Goal: Information Seeking & Learning: Find specific page/section

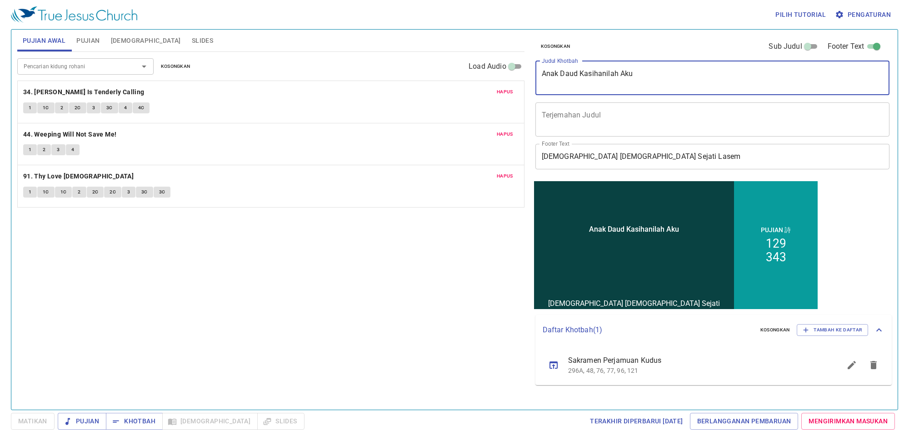
drag, startPoint x: 652, startPoint y: 82, endPoint x: 515, endPoint y: 73, distance: 136.7
click at [515, 73] on div "Pujian Awal Pujian Alkitab Slides Pencarian kidung rohani Pencarian kidung roha…" at bounding box center [455, 216] width 882 height 380
type textarea "m"
click at [555, 72] on textarea "Mat 5 : 44" at bounding box center [713, 77] width 342 height 17
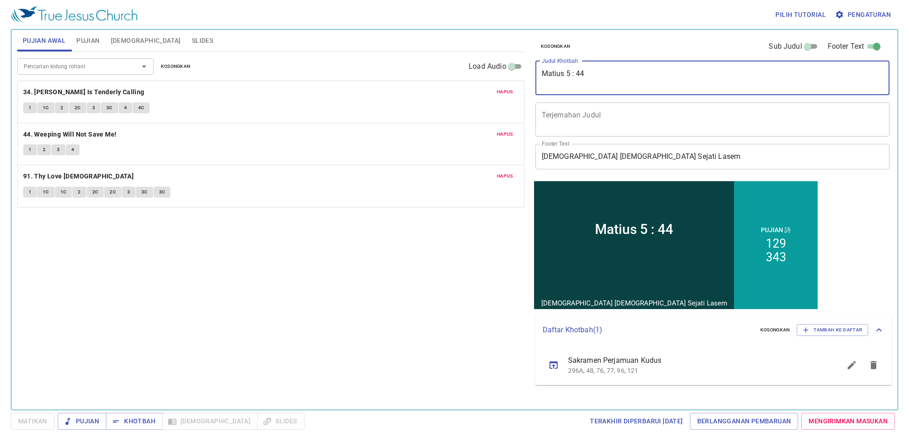
type textarea "Matius 5 : 44"
click at [902, 277] on div "Pilih tutorial Pengaturan Pujian Awal Pujian Alkitab Slides Pencarian kidung ro…" at bounding box center [454, 221] width 909 height 442
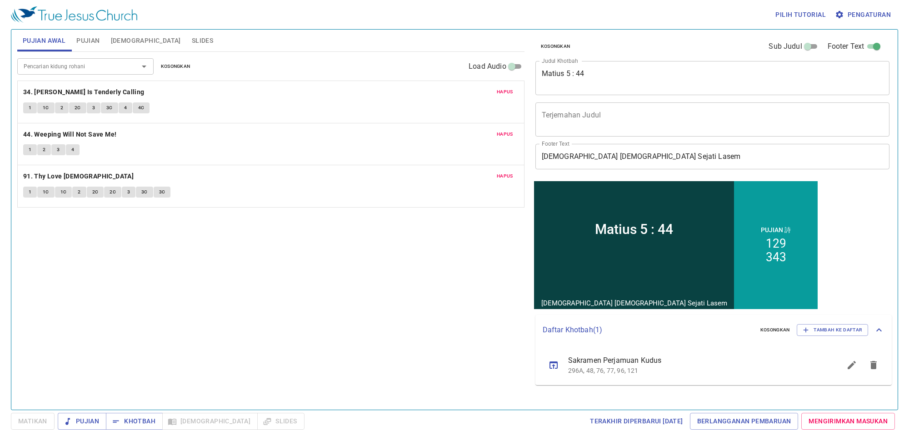
click at [80, 38] on span "Pujian" at bounding box center [87, 40] width 23 height 11
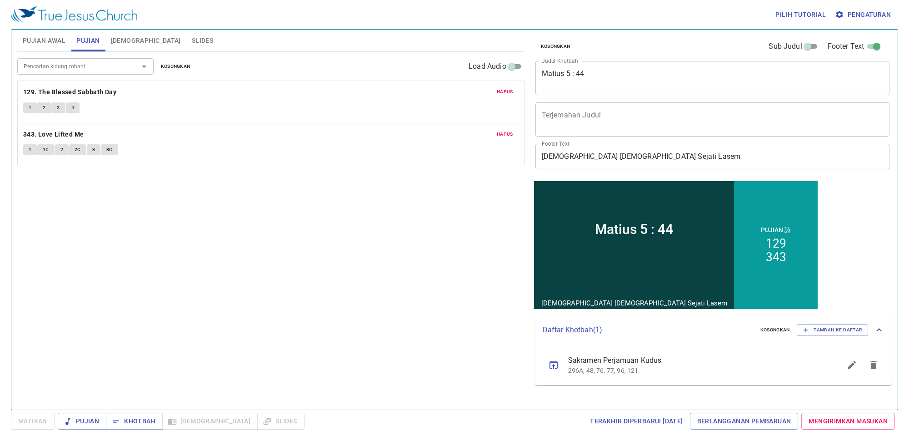
click at [501, 92] on span "Hapus" at bounding box center [505, 92] width 16 height 8
click at [501, 130] on span "Hapus" at bounding box center [505, 134] width 16 height 8
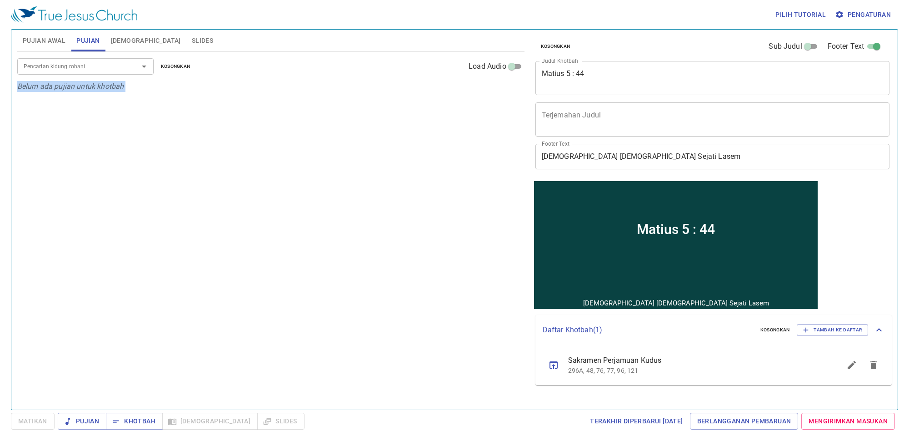
click at [501, 92] on div "Pencarian kidung rohani Pencarian kidung rohani Kosongkan Load Audio Belum ada …" at bounding box center [270, 227] width 507 height 350
click at [74, 65] on input "Pencarian kidung rohani" at bounding box center [72, 66] width 104 height 10
type input "333. Safely Through Another Week"
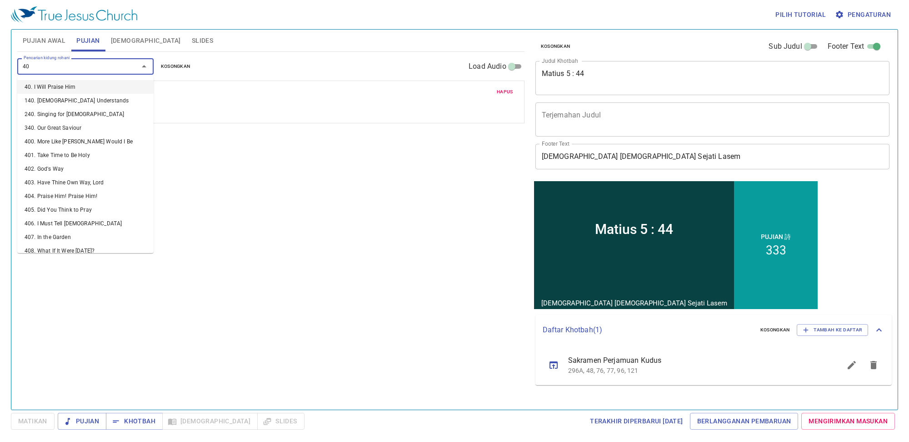
type input "400"
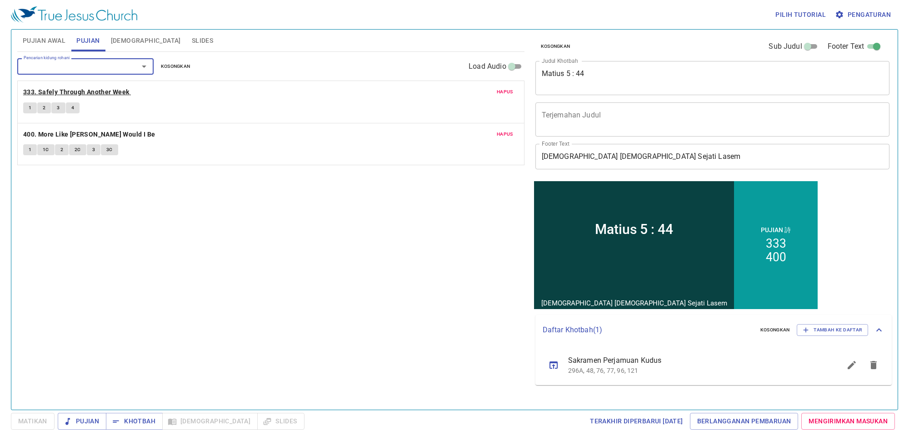
click at [63, 95] on b "333. Safely Through Another Week" at bounding box center [76, 91] width 106 height 11
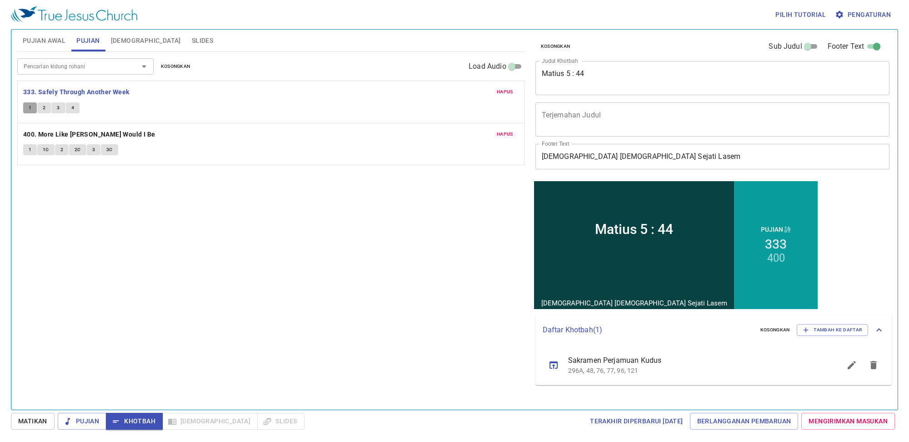
click at [32, 112] on button "1" at bounding box center [30, 107] width 14 height 11
click at [26, 148] on button "1" at bounding box center [30, 149] width 14 height 11
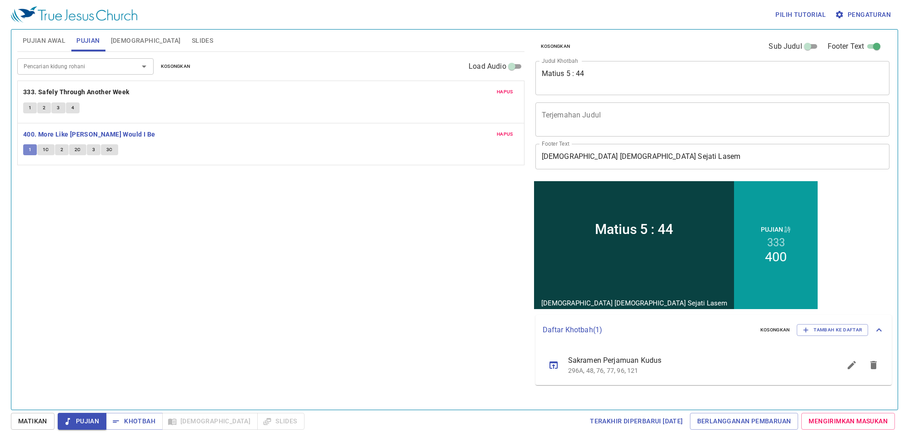
click at [26, 148] on button "1" at bounding box center [30, 149] width 14 height 11
click at [42, 47] on button "Pujian Awal" at bounding box center [44, 41] width 54 height 22
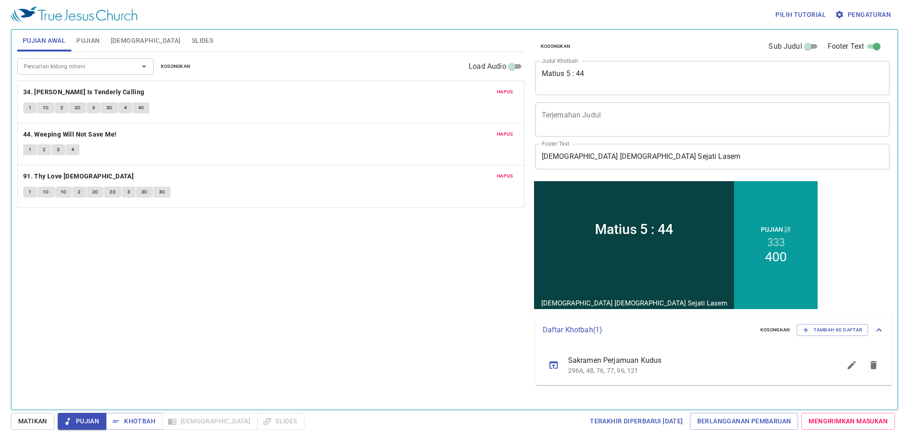
click at [503, 89] on span "Hapus" at bounding box center [505, 92] width 16 height 8
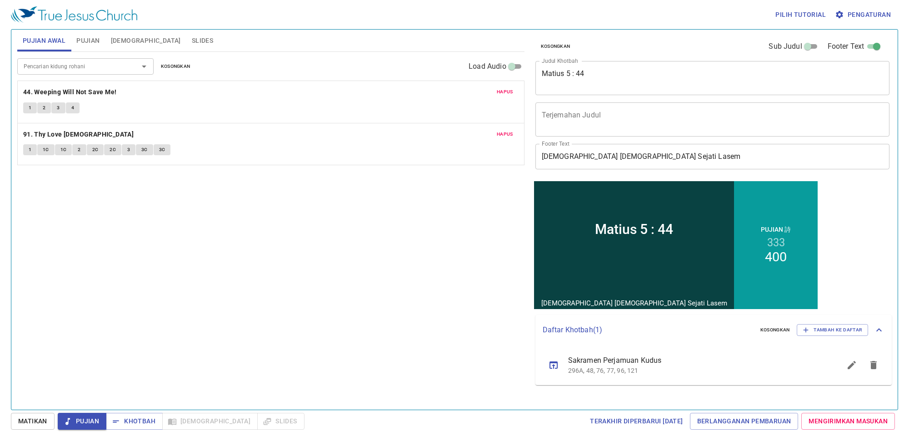
click at [503, 89] on span "Hapus" at bounding box center [505, 92] width 16 height 8
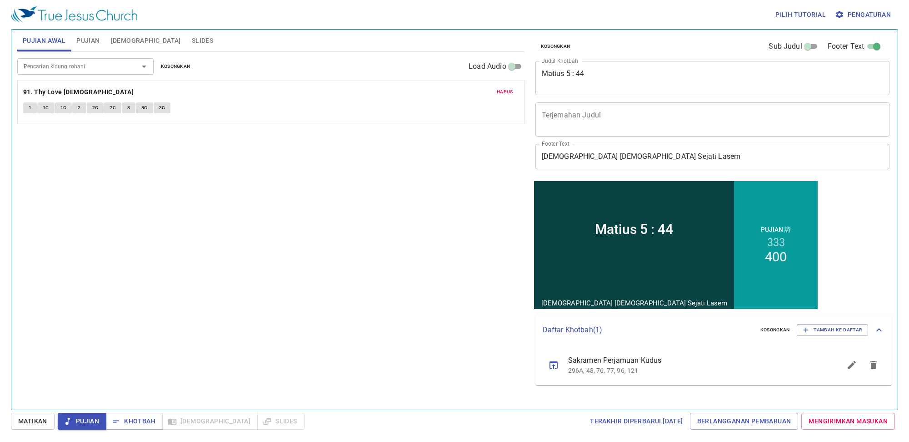
click at [503, 89] on span "Hapus" at bounding box center [505, 92] width 16 height 8
click at [83, 73] on div "Pencarian kidung rohani" at bounding box center [85, 66] width 136 height 16
click at [10, 151] on div "Pilih tutorial Pengaturan Pujian Awal Pujian Alkitab Slides Pencarian kidung ro…" at bounding box center [454, 221] width 909 height 442
click at [49, 66] on input "Pencarian kidung rohani" at bounding box center [72, 66] width 104 height 10
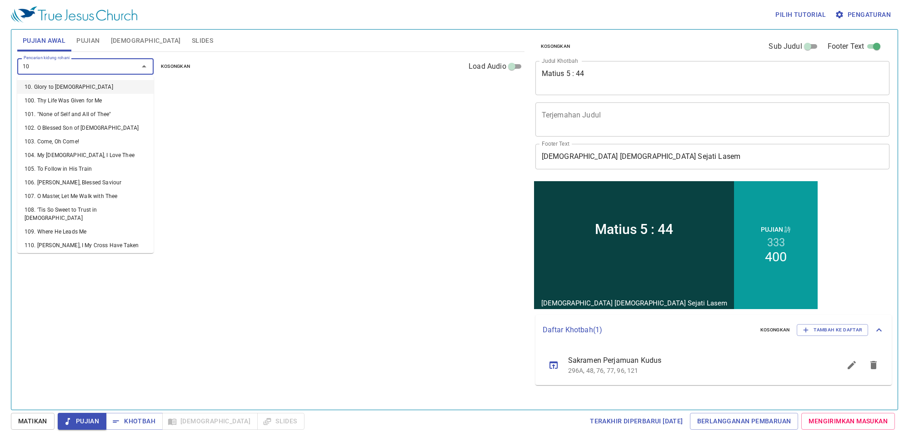
type input "108"
type input "276"
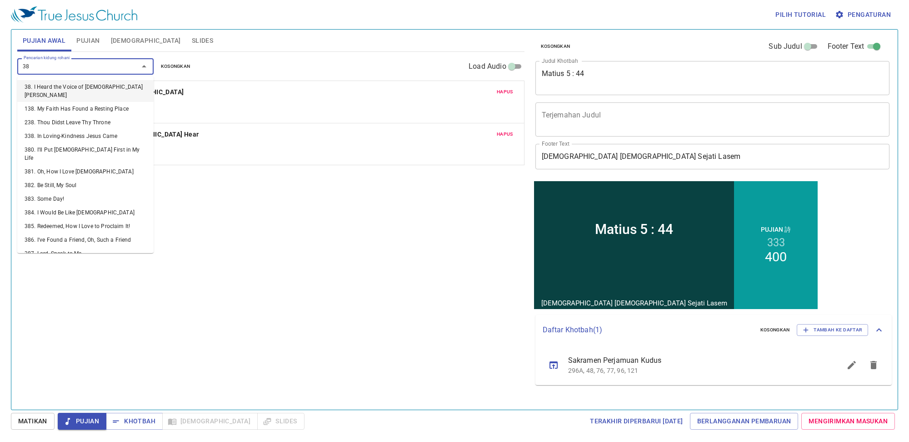
type input "389"
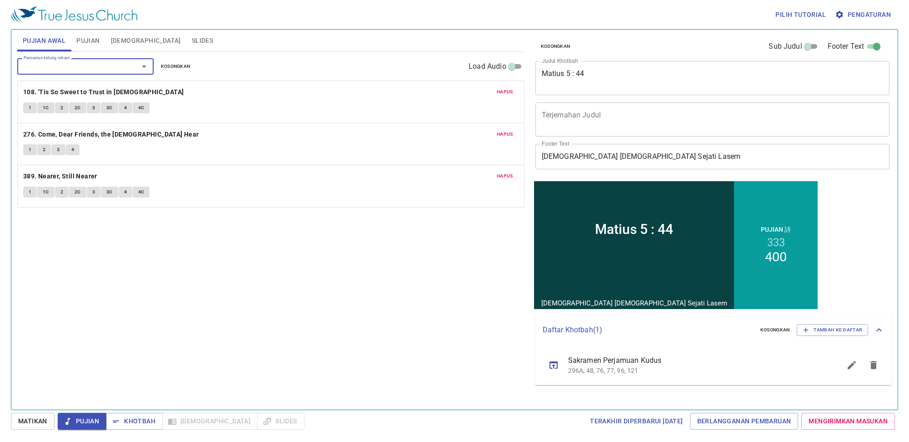
click at [32, 110] on button "1" at bounding box center [30, 107] width 14 height 11
click at [28, 146] on button "1" at bounding box center [30, 149] width 14 height 11
click at [27, 194] on button "1" at bounding box center [30, 191] width 14 height 11
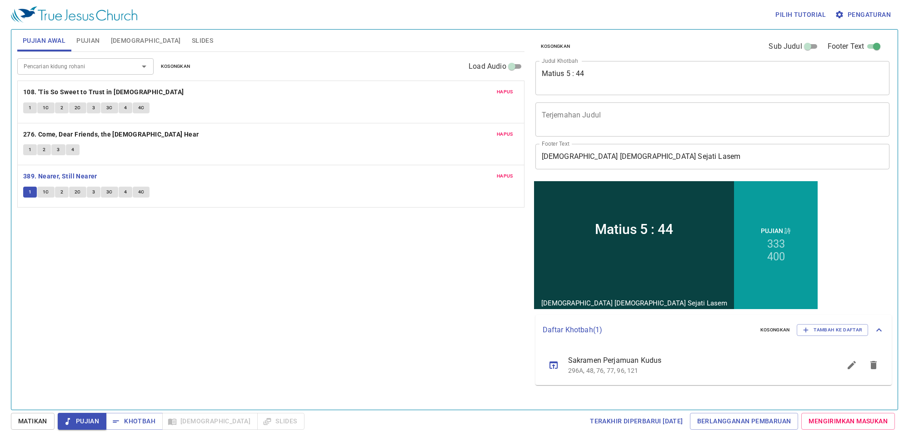
click at [27, 194] on button "1" at bounding box center [30, 191] width 14 height 11
click at [866, 12] on span "Pengaturan" at bounding box center [864, 14] width 54 height 11
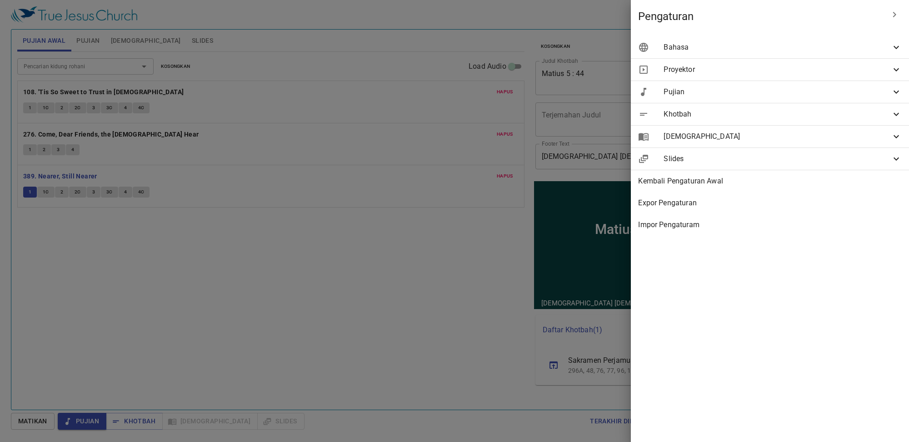
click at [866, 12] on span "Pengaturan" at bounding box center [761, 16] width 246 height 15
click at [804, 37] on div "Bahasa" at bounding box center [770, 47] width 278 height 22
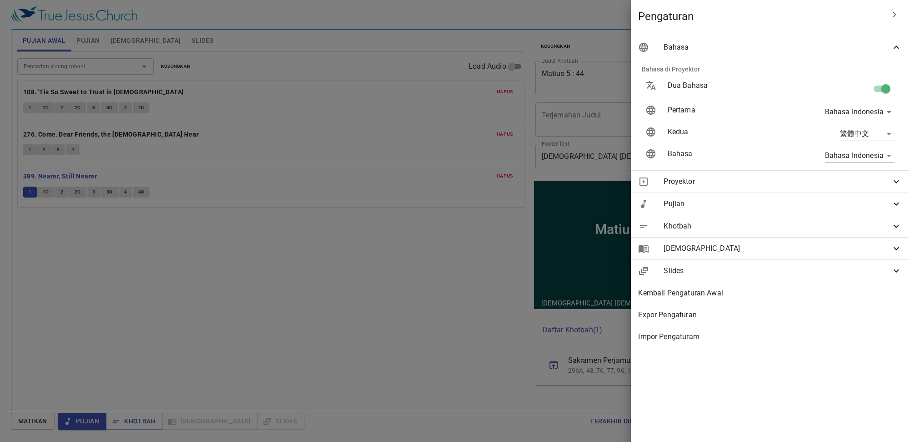
click at [885, 88] on input "checkbox" at bounding box center [886, 90] width 52 height 17
checkbox input "false"
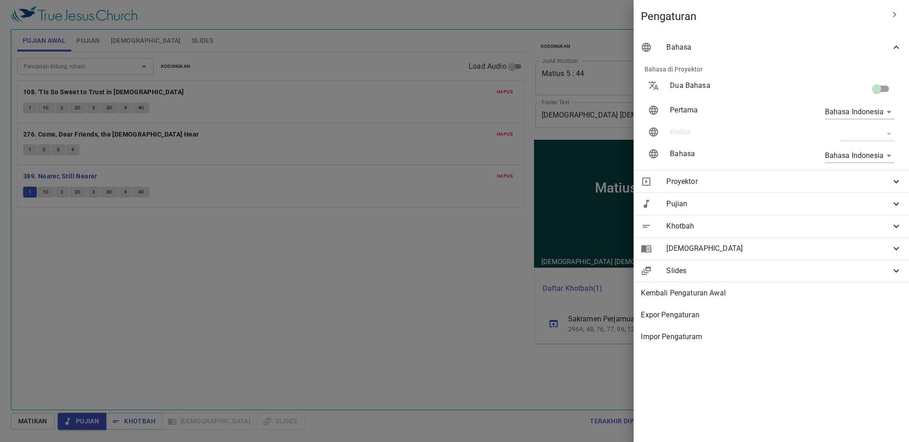
click at [304, 308] on div at bounding box center [454, 221] width 909 height 442
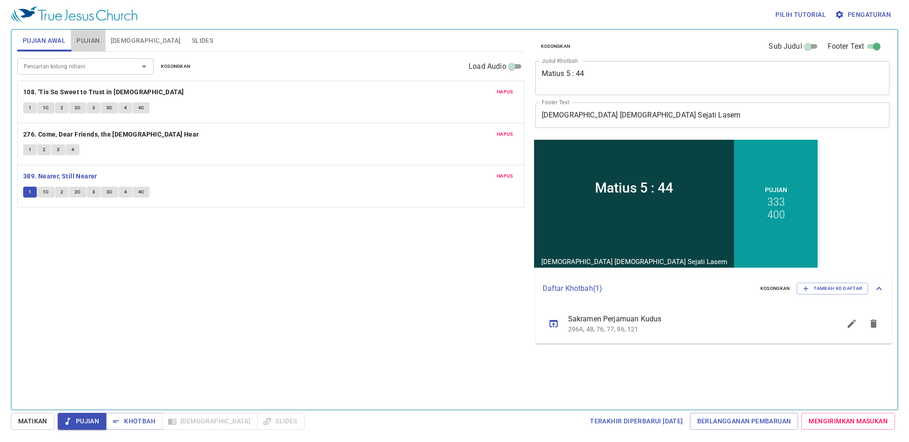
click at [91, 39] on span "Pujian" at bounding box center [87, 40] width 23 height 11
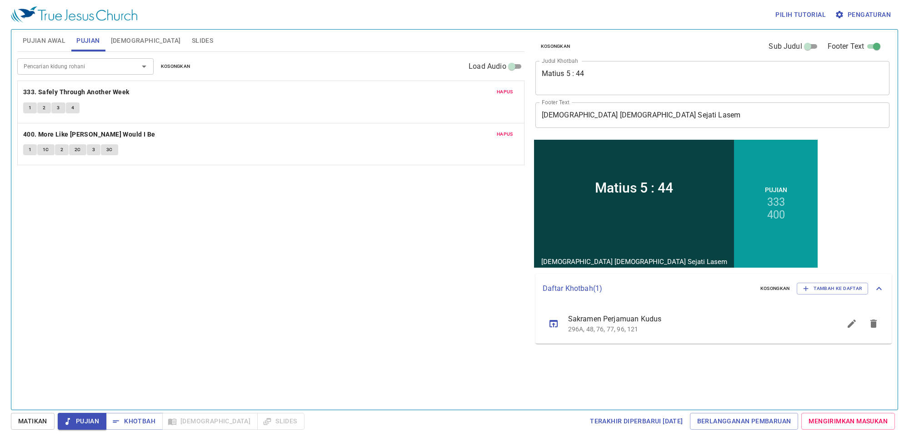
click at [60, 37] on span "Pujian Awal" at bounding box center [44, 40] width 43 height 11
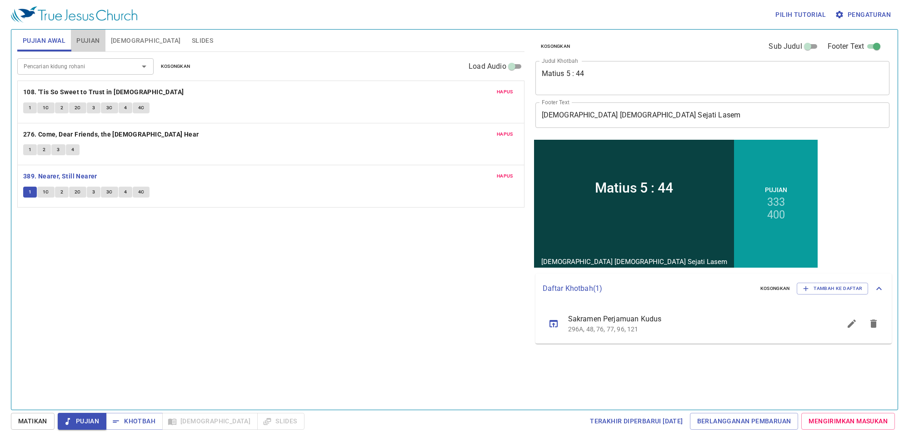
click at [96, 42] on span "Pujian" at bounding box center [87, 40] width 23 height 11
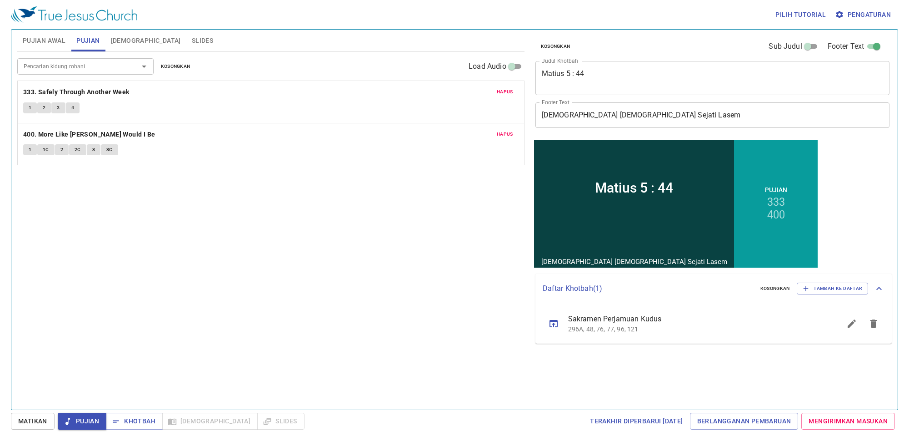
click at [653, 3] on div "Pilih tutorial Pengaturan" at bounding box center [453, 14] width 884 height 29
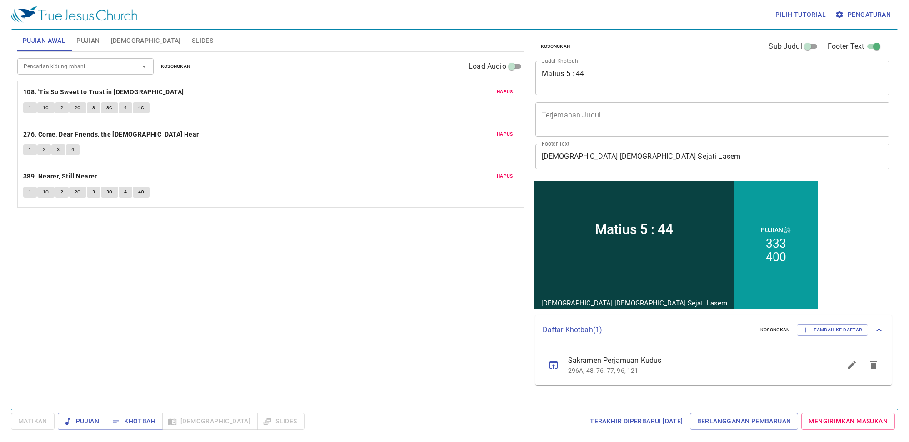
click at [91, 90] on b "108. 'Tis So Sweet to Trust in Jesus" at bounding box center [103, 91] width 161 height 11
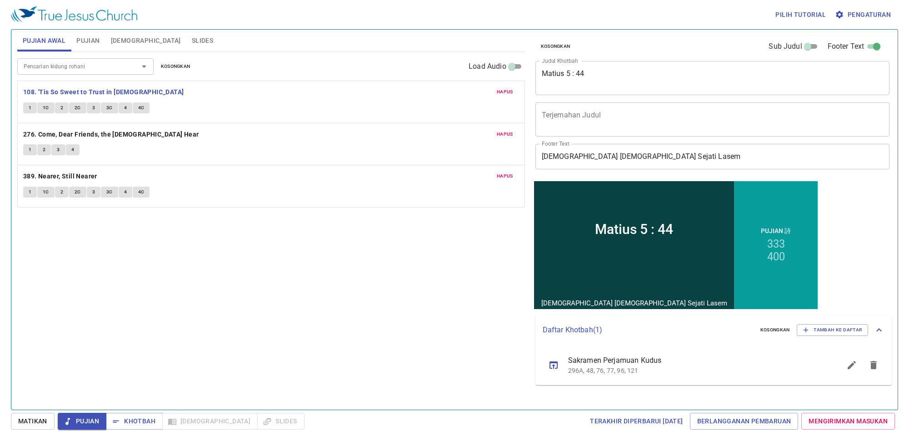
click at [865, 16] on span "Pengaturan" at bounding box center [864, 14] width 54 height 11
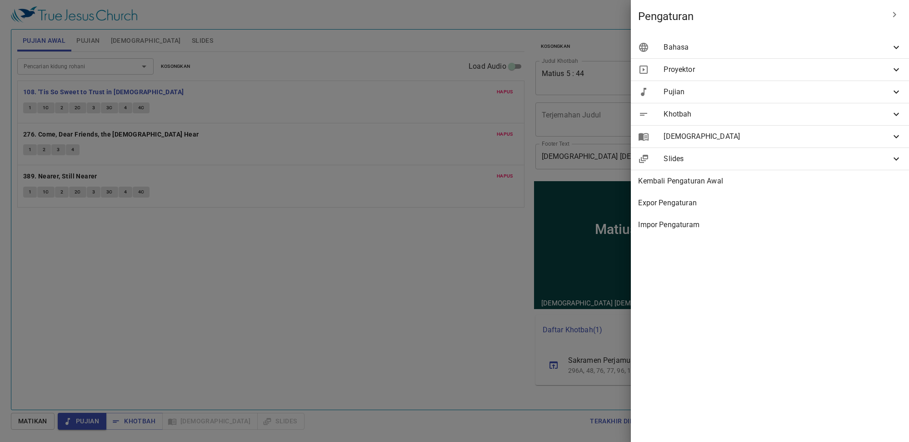
click at [805, 49] on span "Bahasa" at bounding box center [777, 47] width 227 height 11
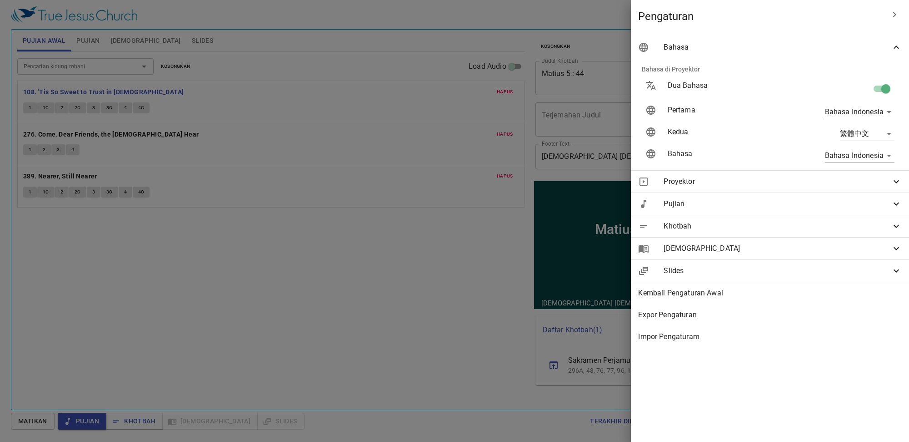
click at [878, 87] on input "checkbox" at bounding box center [886, 90] width 52 height 17
checkbox input "true"
type input "en"
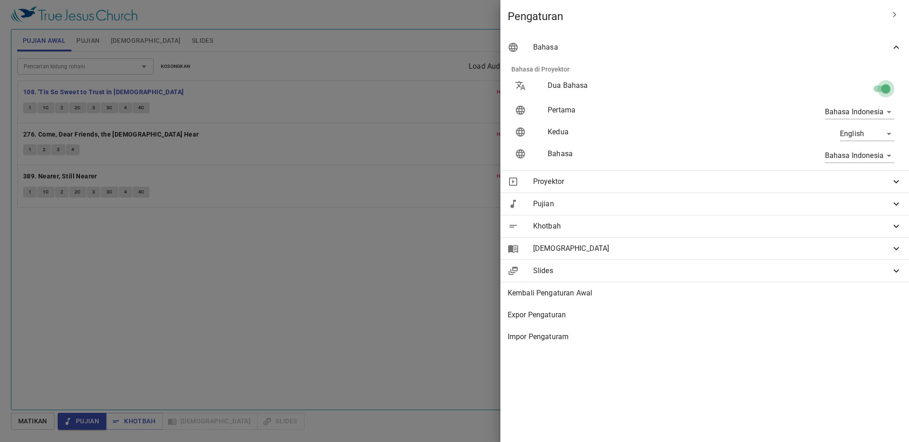
click at [880, 87] on input "checkbox" at bounding box center [886, 90] width 52 height 17
checkbox input "false"
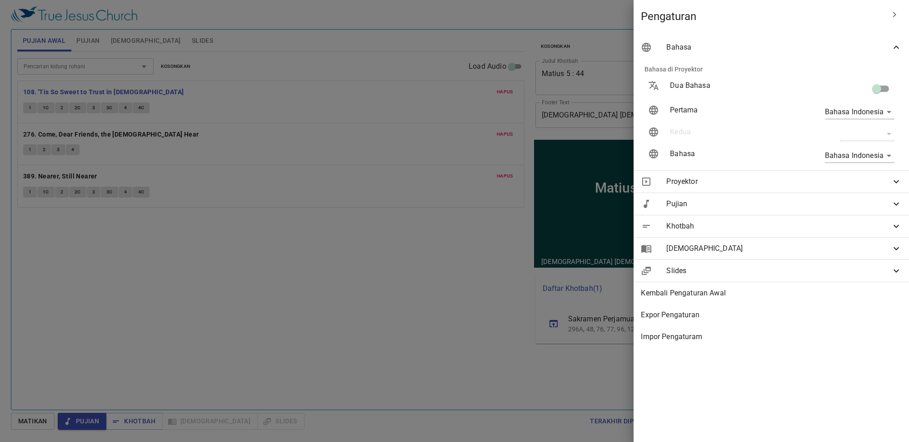
click at [267, 296] on div at bounding box center [454, 221] width 909 height 442
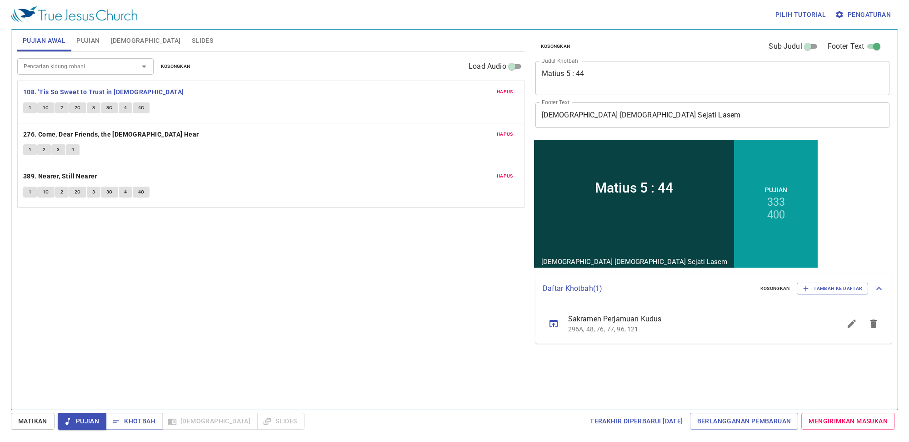
click at [192, 42] on span "Slides" at bounding box center [202, 40] width 21 height 11
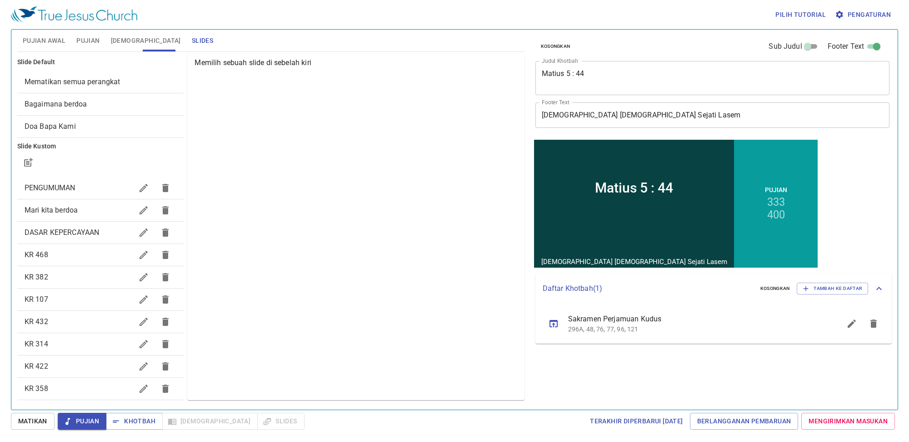
click at [88, 83] on span "Mematikan semua perangkat" at bounding box center [73, 81] width 96 height 9
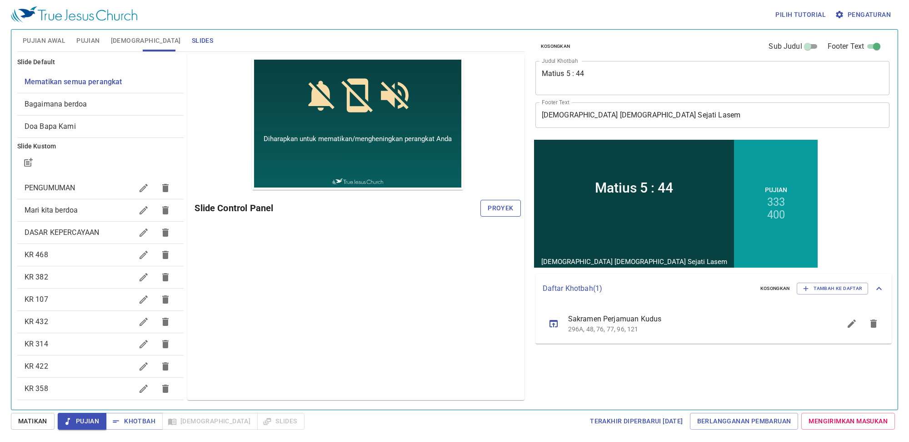
click at [512, 206] on span "Proyek" at bounding box center [500, 207] width 25 height 11
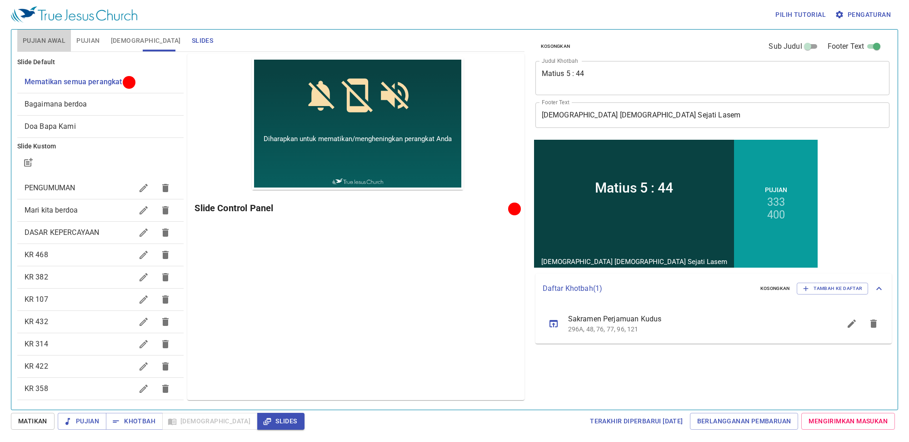
click at [27, 45] on span "Pujian Awal" at bounding box center [44, 40] width 43 height 11
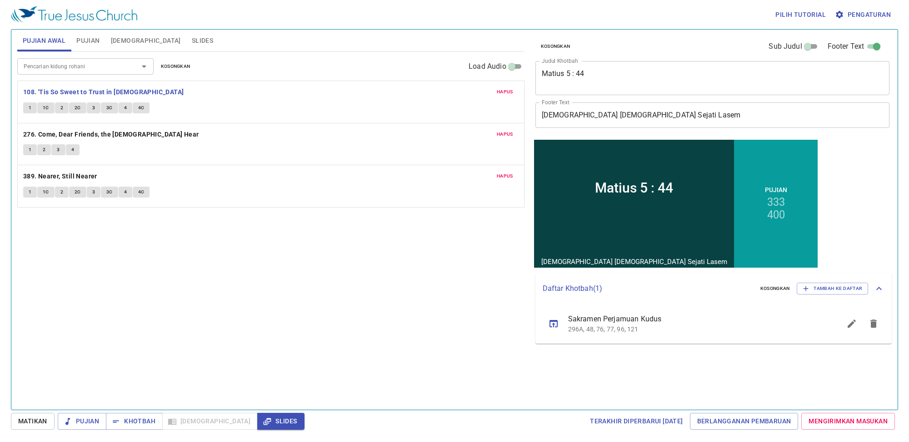
click at [192, 39] on span "Slides" at bounding box center [202, 40] width 21 height 11
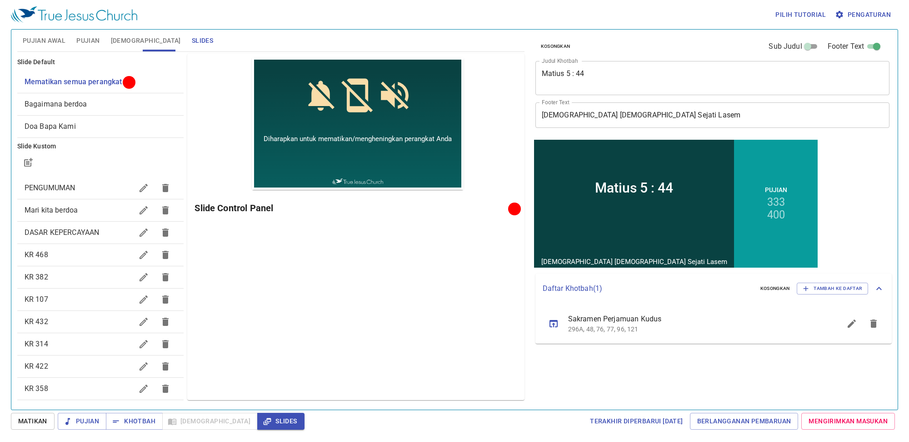
click at [95, 210] on span "Mari kita berdoa" at bounding box center [79, 210] width 109 height 11
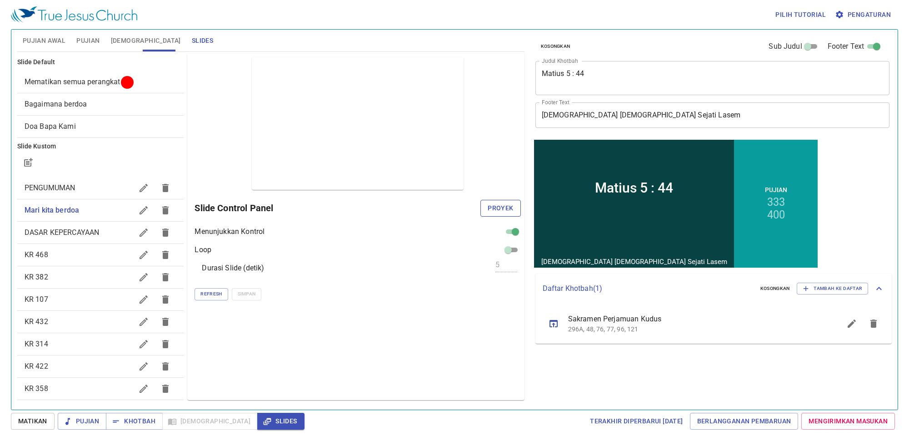
click at [496, 210] on span "Proyek" at bounding box center [500, 207] width 25 height 11
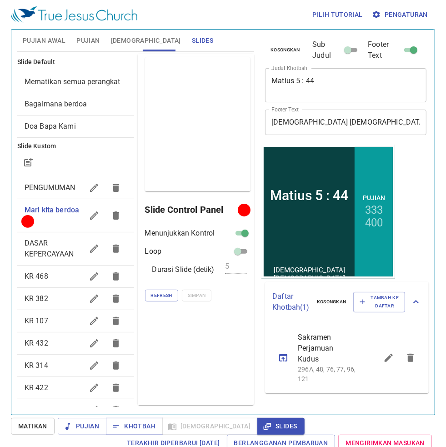
click at [87, 36] on span "Pujian" at bounding box center [87, 40] width 23 height 11
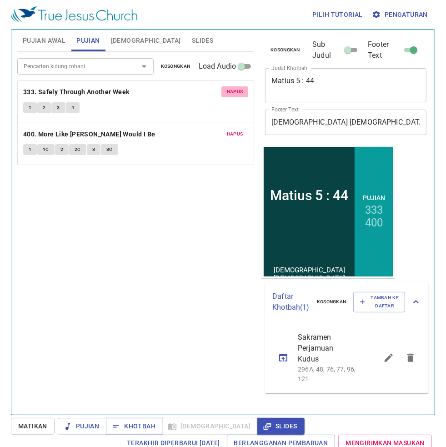
click at [242, 91] on span "Hapus" at bounding box center [235, 92] width 16 height 8
click at [240, 130] on span "Hapus" at bounding box center [235, 134] width 16 height 8
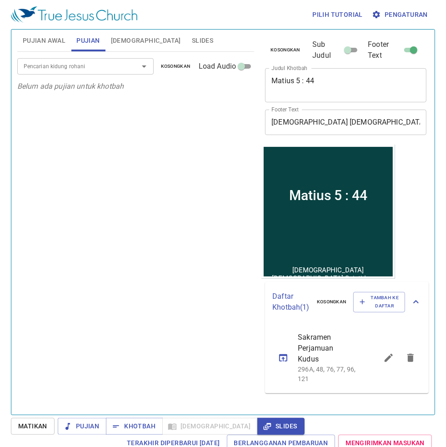
click at [105, 64] on input "Pencarian kidung rohani" at bounding box center [72, 66] width 104 height 10
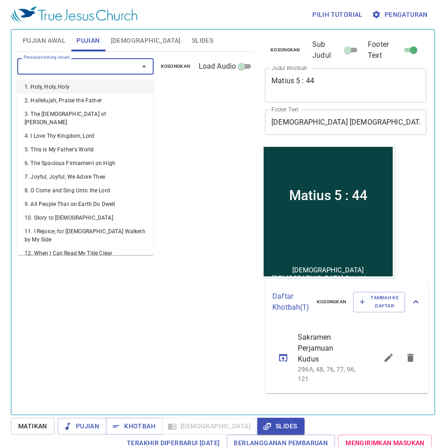
type input "1"
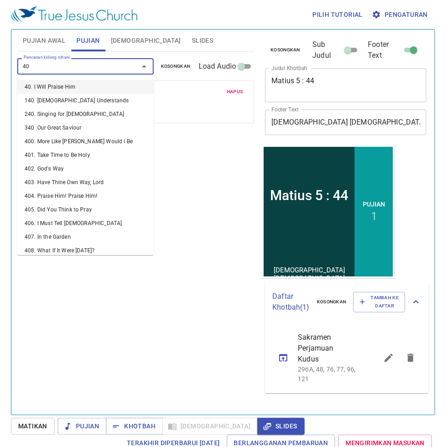
type input "400"
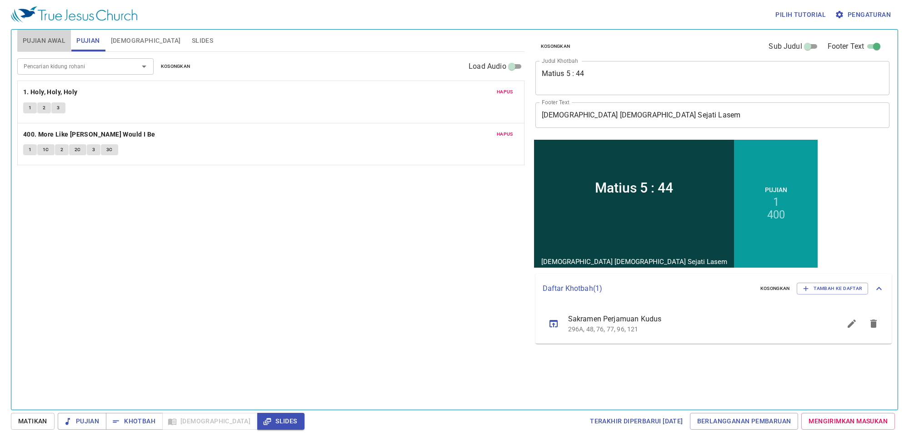
click at [37, 37] on span "Pujian Awal" at bounding box center [44, 40] width 43 height 11
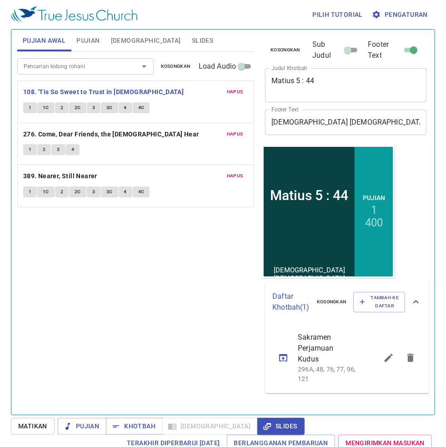
click at [192, 37] on span "Slides" at bounding box center [202, 40] width 21 height 11
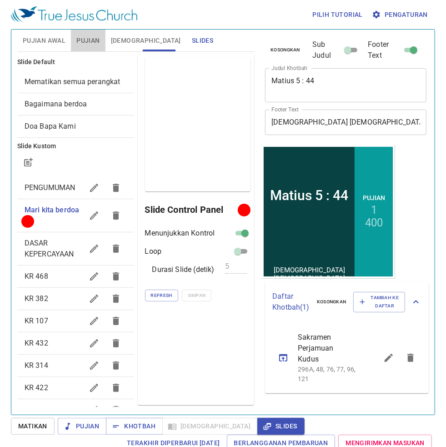
click at [91, 40] on span "Pujian" at bounding box center [87, 40] width 23 height 11
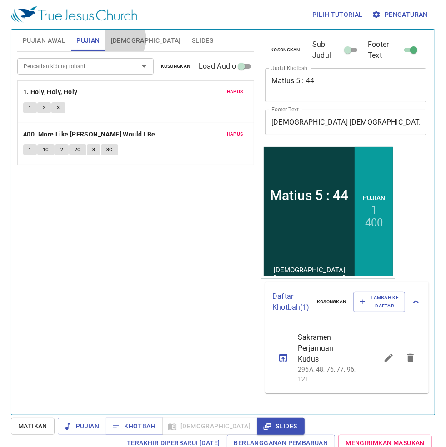
click at [119, 39] on span "[DEMOGRAPHIC_DATA]" at bounding box center [146, 40] width 70 height 11
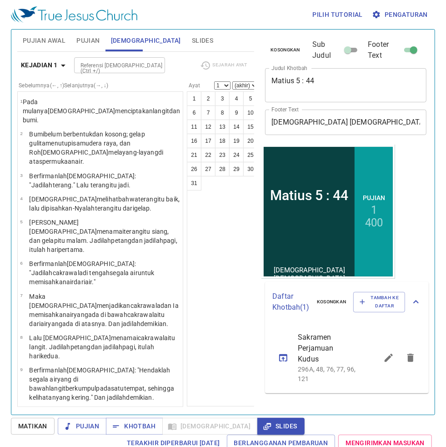
click at [101, 37] on button "Pujian" at bounding box center [88, 41] width 34 height 22
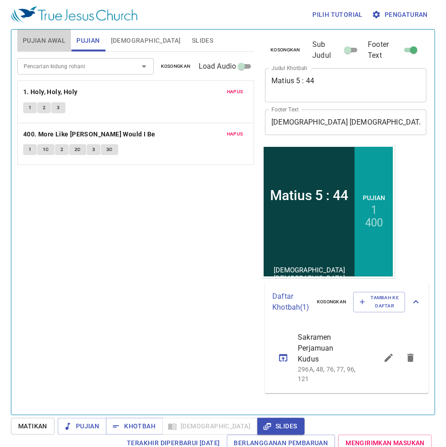
click at [37, 41] on span "Pujian Awal" at bounding box center [44, 40] width 43 height 11
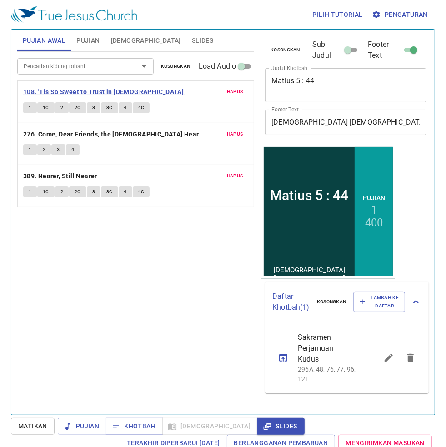
click at [45, 90] on b "108. 'Tis So Sweet to Trust in [DEMOGRAPHIC_DATA]" at bounding box center [103, 91] width 161 height 11
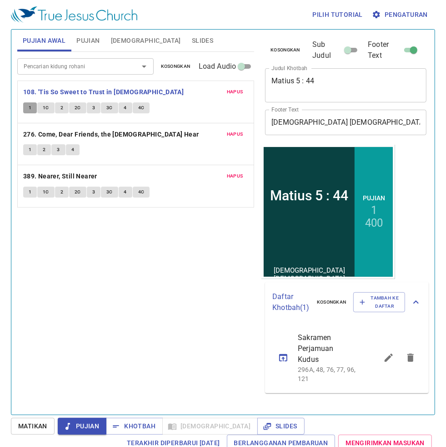
click at [29, 105] on span "1" at bounding box center [30, 108] width 3 height 8
click at [46, 110] on span "1C" at bounding box center [46, 108] width 6 height 8
click at [60, 110] on span "2" at bounding box center [61, 108] width 3 height 8
click at [76, 107] on span "2C" at bounding box center [78, 108] width 6 height 8
drag, startPoint x: 74, startPoint y: 105, endPoint x: 85, endPoint y: 105, distance: 11.4
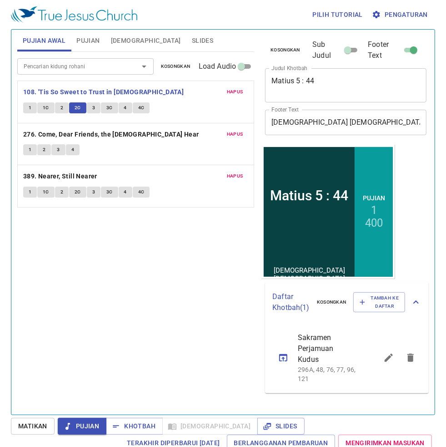
click at [75, 105] on span "2C" at bounding box center [78, 108] width 6 height 8
click at [93, 107] on span "3" at bounding box center [93, 108] width 3 height 8
click at [107, 110] on span "3C" at bounding box center [109, 108] width 6 height 8
click at [124, 109] on span "4" at bounding box center [125, 108] width 3 height 8
click at [143, 107] on span "4C" at bounding box center [141, 108] width 6 height 8
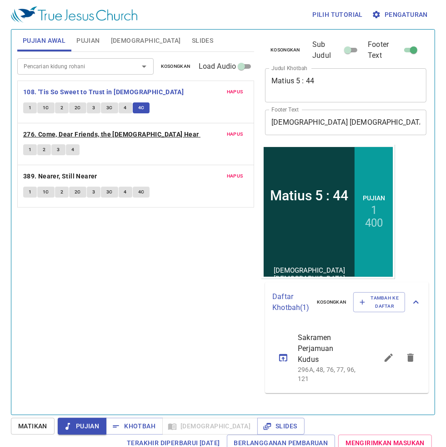
click at [90, 136] on b "276. Come, Dear Friends, the [DEMOGRAPHIC_DATA] Hear" at bounding box center [111, 134] width 176 height 11
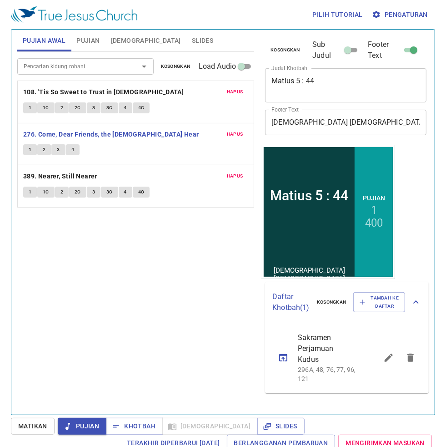
click at [30, 149] on span "1" at bounding box center [30, 150] width 3 height 8
click at [43, 151] on span "2" at bounding box center [44, 150] width 3 height 8
click at [60, 149] on button "3" at bounding box center [58, 149] width 14 height 11
click at [75, 156] on div "1 2 3 4" at bounding box center [135, 150] width 225 height 13
click at [75, 149] on button "4" at bounding box center [73, 149] width 14 height 11
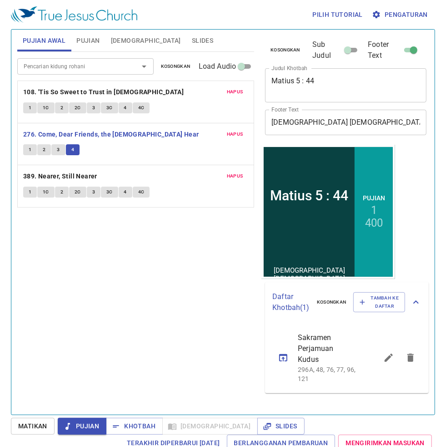
click at [70, 186] on div "Hapus 389. Nearer, Still Nearer 1 1C 2 2C 3 3C 4 4C" at bounding box center [136, 186] width 236 height 42
click at [73, 176] on b "389. Nearer, Still Nearer" at bounding box center [60, 176] width 74 height 11
click at [33, 191] on button "1" at bounding box center [30, 191] width 14 height 11
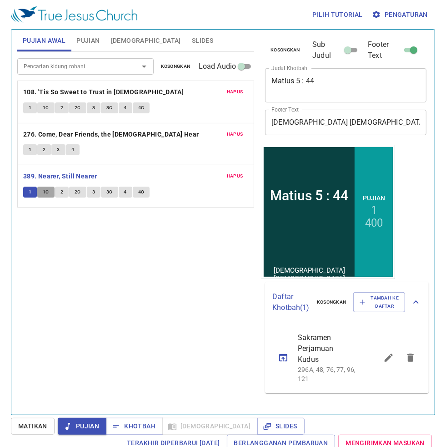
click at [40, 193] on button "1C" at bounding box center [45, 191] width 17 height 11
drag, startPoint x: 66, startPoint y: 187, endPoint x: 57, endPoint y: 194, distance: 11.0
click at [66, 187] on button "2" at bounding box center [62, 191] width 14 height 11
click at [58, 195] on button "2" at bounding box center [62, 191] width 14 height 11
click at [74, 194] on button "2C" at bounding box center [77, 191] width 17 height 11
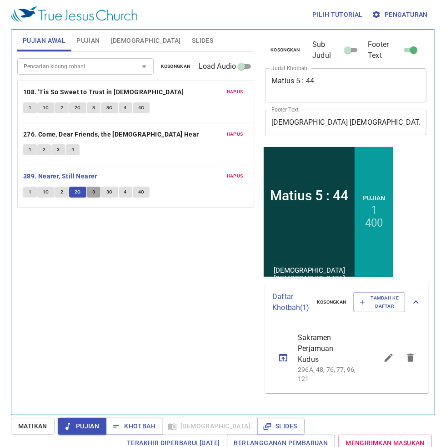
click at [90, 192] on button "3" at bounding box center [94, 191] width 14 height 11
click at [106, 194] on span "3C" at bounding box center [109, 192] width 6 height 8
click at [133, 191] on button "4C" at bounding box center [141, 191] width 17 height 11
click at [131, 191] on button "4" at bounding box center [126, 191] width 14 height 11
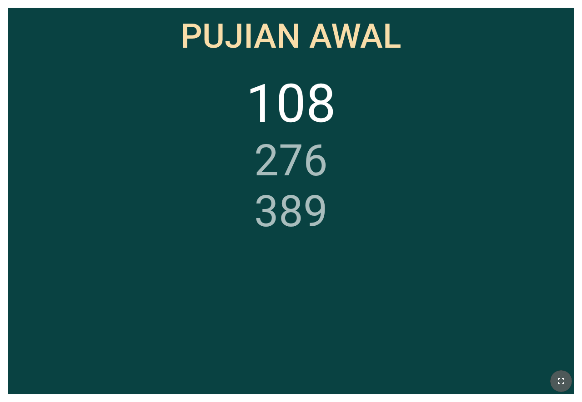
click at [558, 379] on icon "button" at bounding box center [561, 381] width 6 height 6
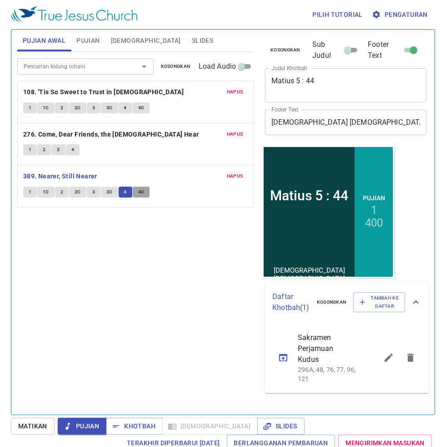
click at [144, 191] on button "4C" at bounding box center [141, 191] width 17 height 11
click at [74, 87] on b "108. 'Tis So Sweet to Trust in [DEMOGRAPHIC_DATA]" at bounding box center [103, 91] width 161 height 11
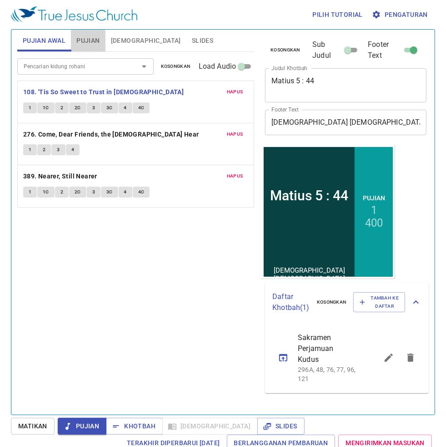
click at [88, 41] on span "Pujian" at bounding box center [87, 40] width 23 height 11
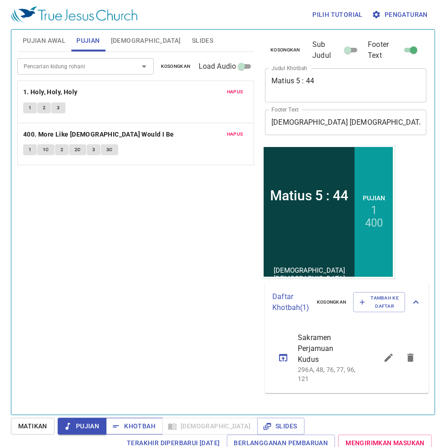
click at [153, 424] on span "Khotbah" at bounding box center [134, 425] width 42 height 11
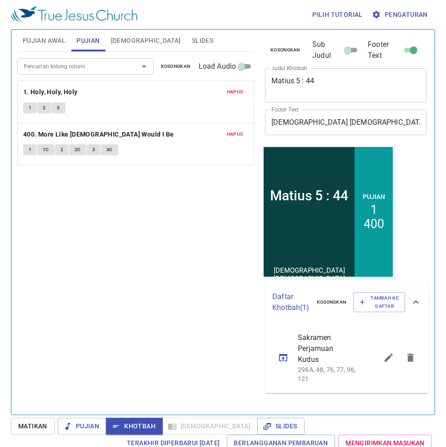
click at [124, 285] on div "Pencarian kidung rohani Pencarian kidung rohani Kosongkan Load Audio Hapus 1. H…" at bounding box center [135, 229] width 237 height 355
click at [28, 108] on button "1" at bounding box center [30, 107] width 14 height 11
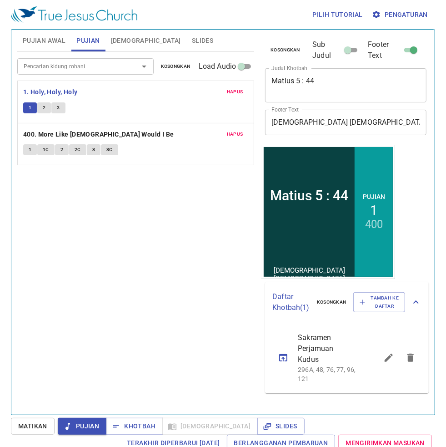
click at [45, 108] on span "2" at bounding box center [44, 108] width 3 height 8
click at [57, 110] on span "3" at bounding box center [58, 108] width 3 height 8
click at [139, 426] on span "Khotbah" at bounding box center [134, 425] width 42 height 11
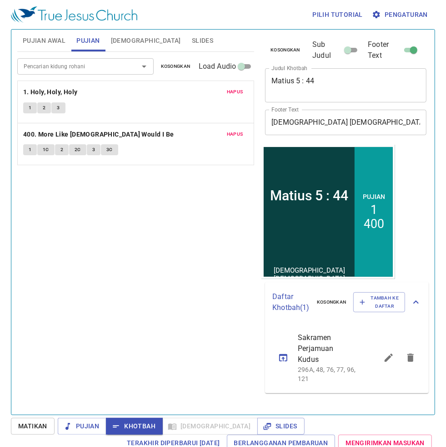
click at [192, 37] on span "Slides" at bounding box center [202, 40] width 21 height 11
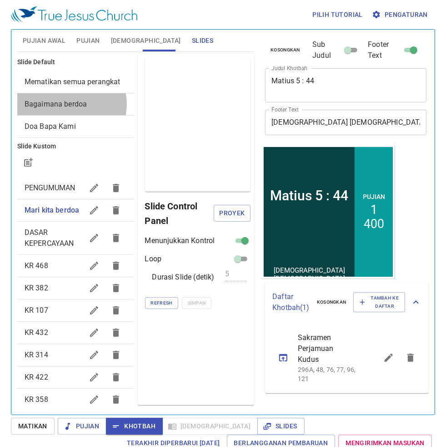
click at [71, 108] on span "Bagaimana berdoa" at bounding box center [56, 104] width 62 height 9
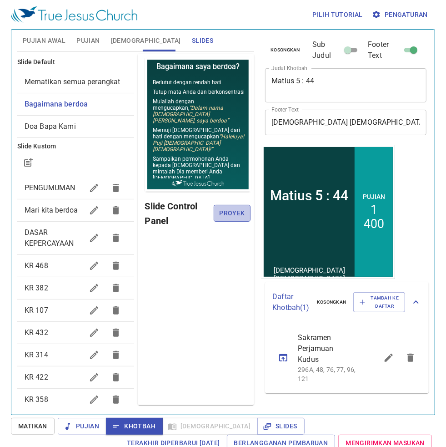
click at [232, 212] on span "Proyek" at bounding box center [232, 212] width 22 height 11
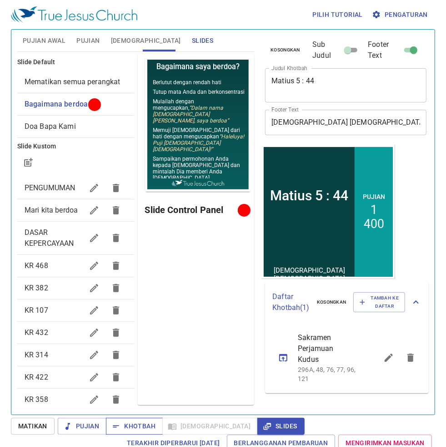
click at [141, 426] on span "Khotbah" at bounding box center [134, 425] width 42 height 11
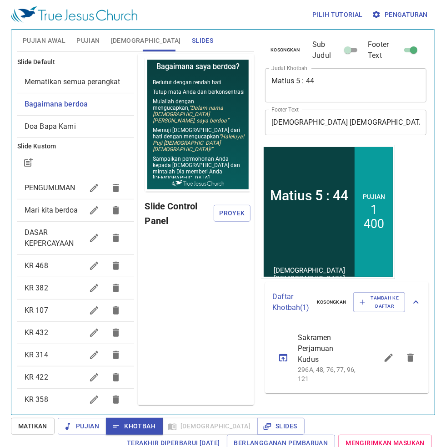
click at [123, 48] on button "[DEMOGRAPHIC_DATA]" at bounding box center [145, 41] width 81 height 22
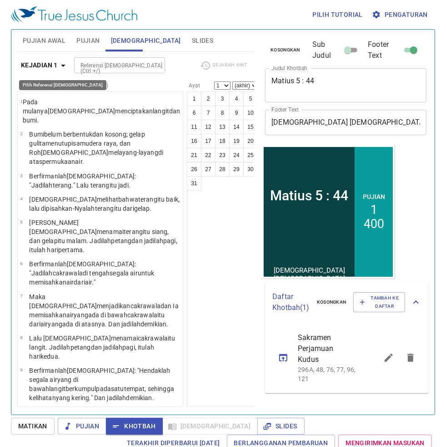
click at [55, 62] on b "Kejadian 1" at bounding box center [39, 65] width 37 height 11
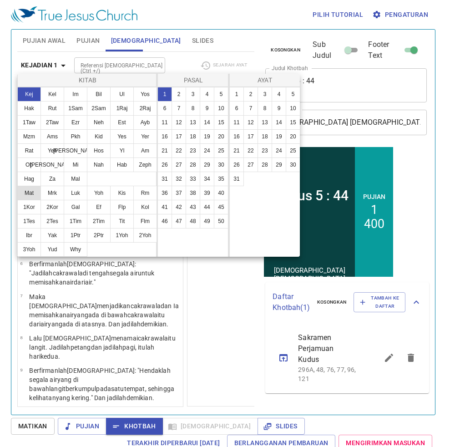
click at [25, 200] on button "Mat" at bounding box center [29, 193] width 24 height 15
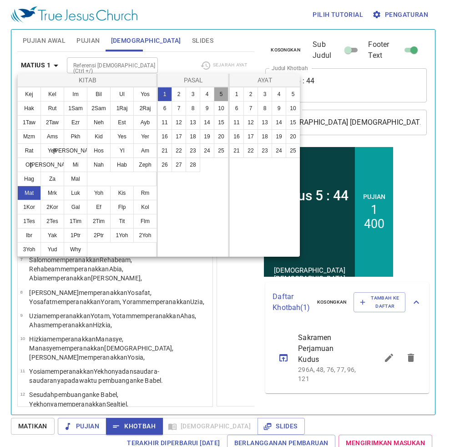
click at [221, 94] on button "5" at bounding box center [221, 94] width 15 height 15
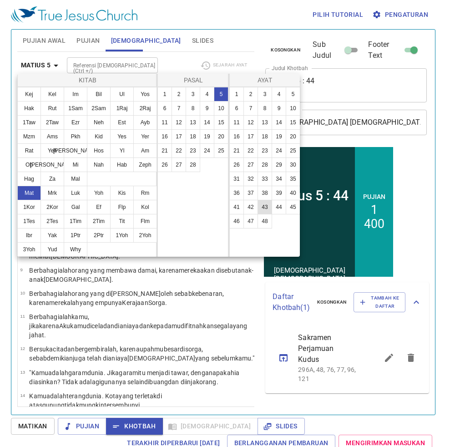
click at [265, 205] on button "43" at bounding box center [264, 207] width 15 height 15
select select "43"
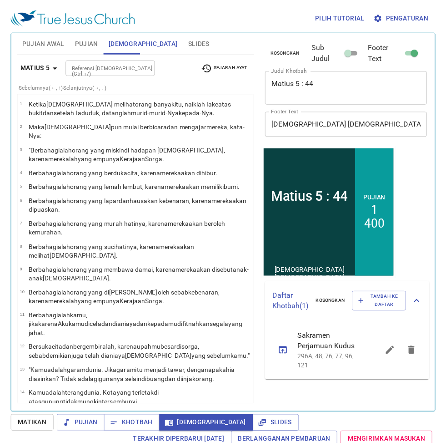
scroll to position [1428, 0]
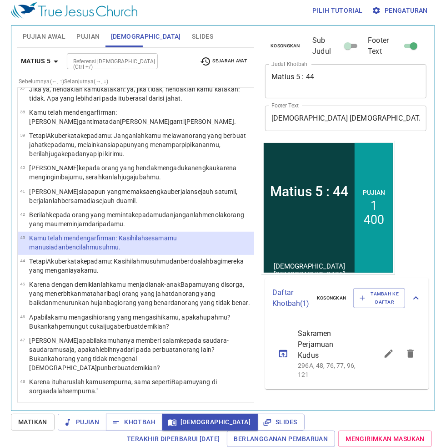
click at [307, 77] on select "(akhir) 44 45 46 47 48" at bounding box center [320, 81] width 26 height 8
select select "44"
click at [307, 77] on select "(akhir) 44 45 46 47 48" at bounding box center [320, 81] width 26 height 8
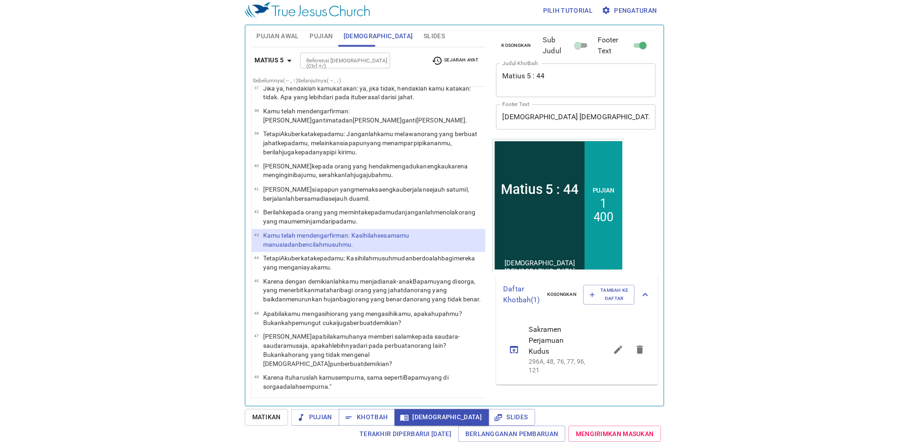
scroll to position [562, 0]
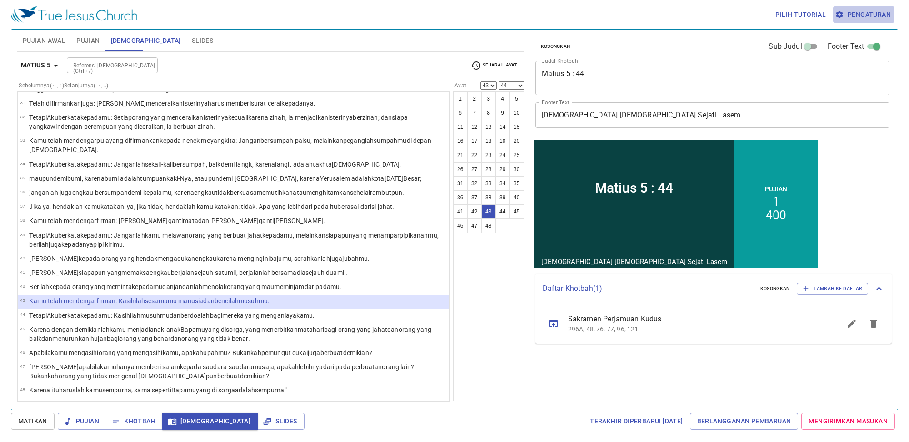
click at [446, 15] on span "Pengaturan" at bounding box center [864, 14] width 54 height 11
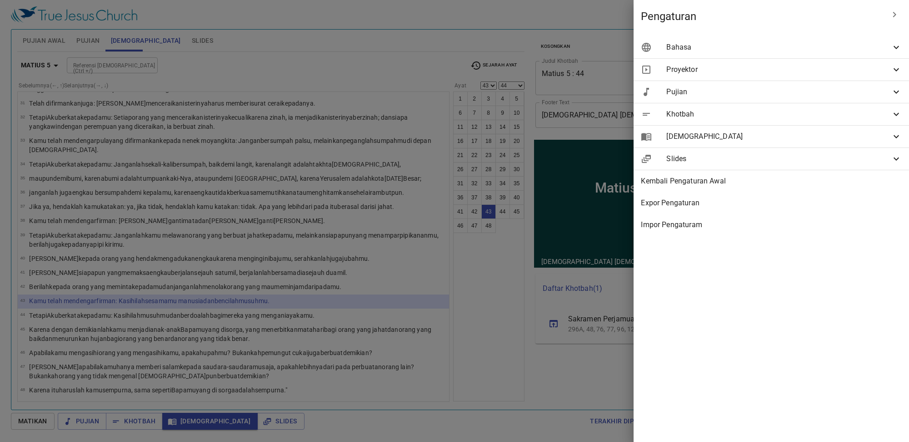
click at [446, 140] on span "[DEMOGRAPHIC_DATA]" at bounding box center [779, 136] width 225 height 11
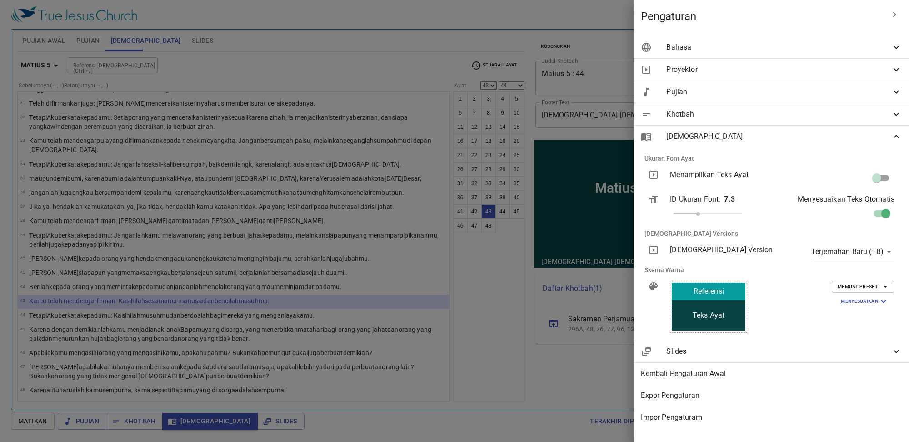
click at [446, 176] on input "checkbox" at bounding box center [877, 179] width 52 height 17
checkbox input "true"
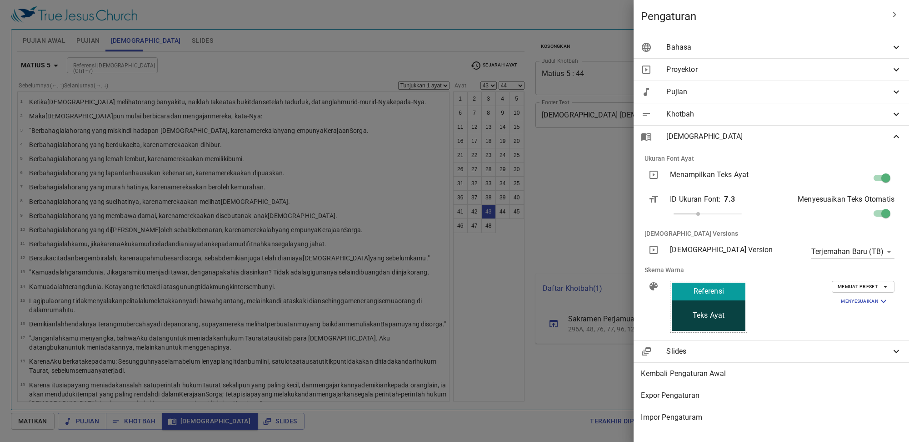
select select "43"
select select "44"
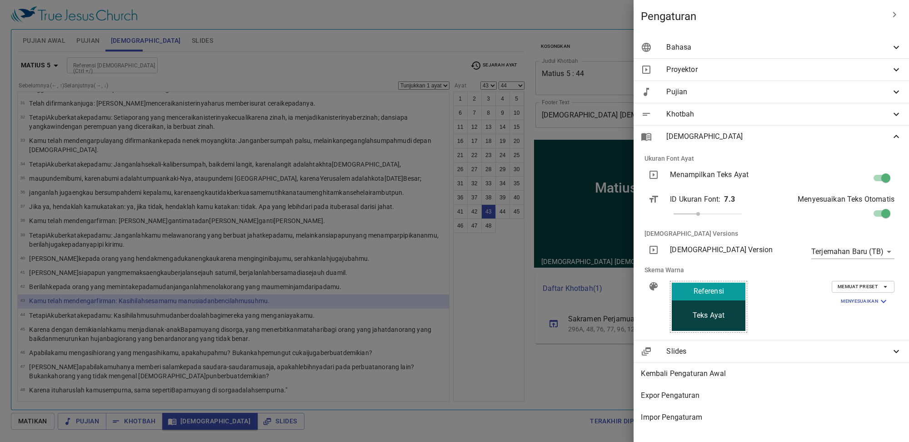
click at [340, 41] on div at bounding box center [454, 221] width 909 height 442
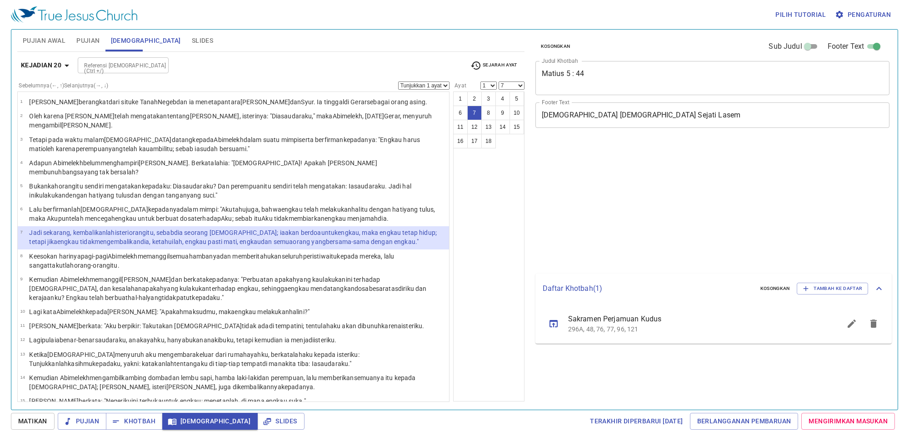
select select "7"
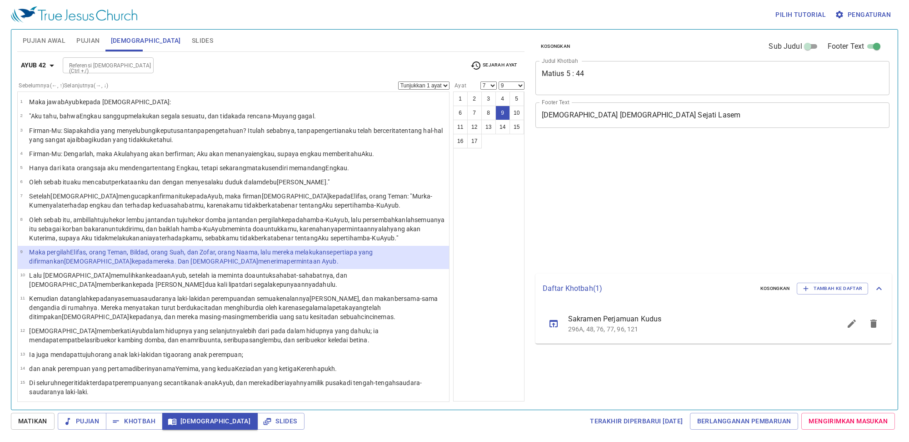
select select "7"
select select "9"
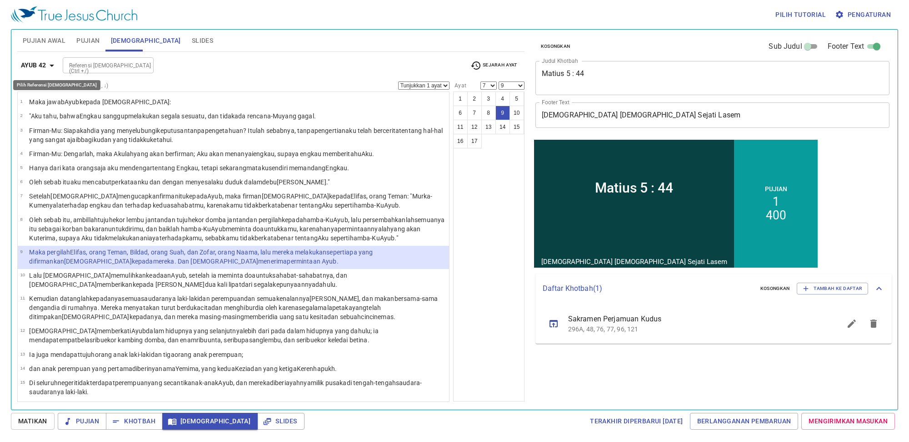
click at [34, 66] on b "Ayub 42" at bounding box center [33, 65] width 25 height 11
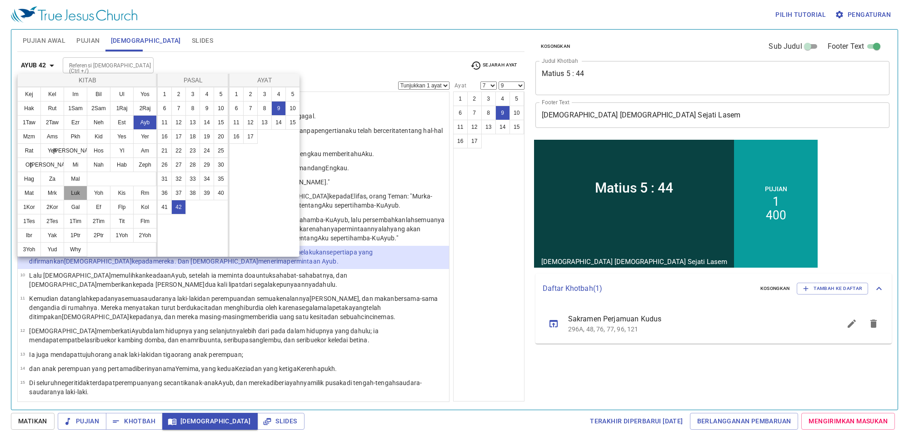
click at [73, 200] on button "Luk" at bounding box center [76, 193] width 24 height 15
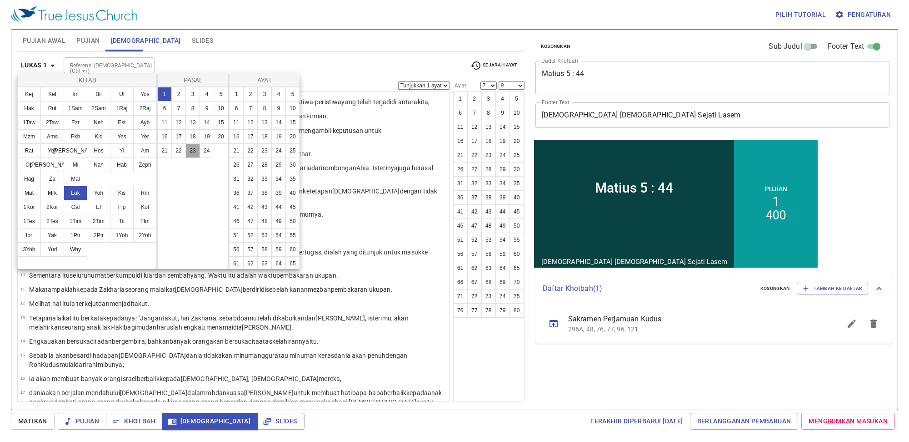
click at [192, 151] on button "23" at bounding box center [193, 150] width 15 height 15
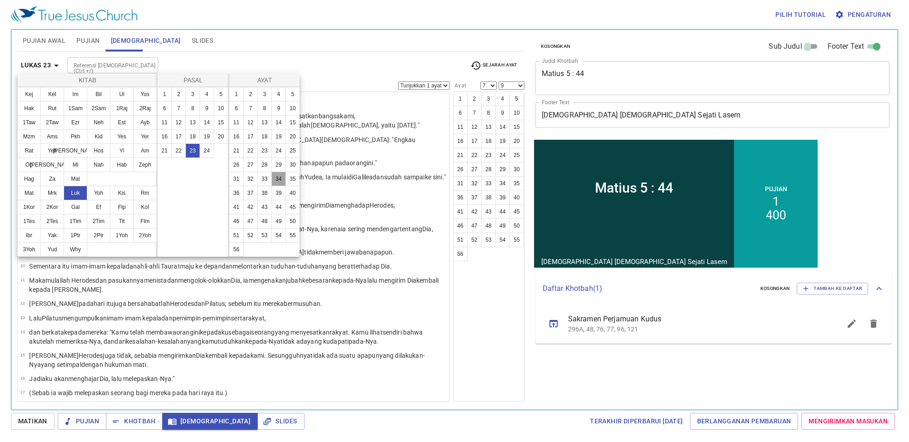
click at [271, 186] on button "34" at bounding box center [278, 178] width 15 height 15
select select "34"
select select
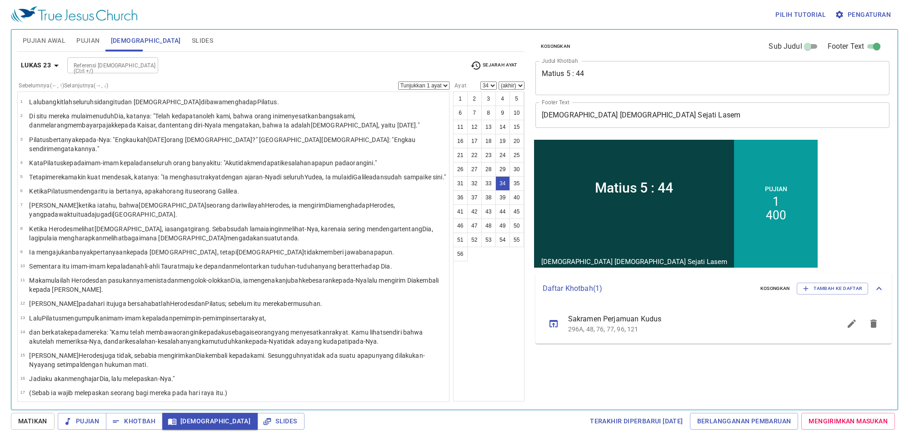
scroll to position [447, 0]
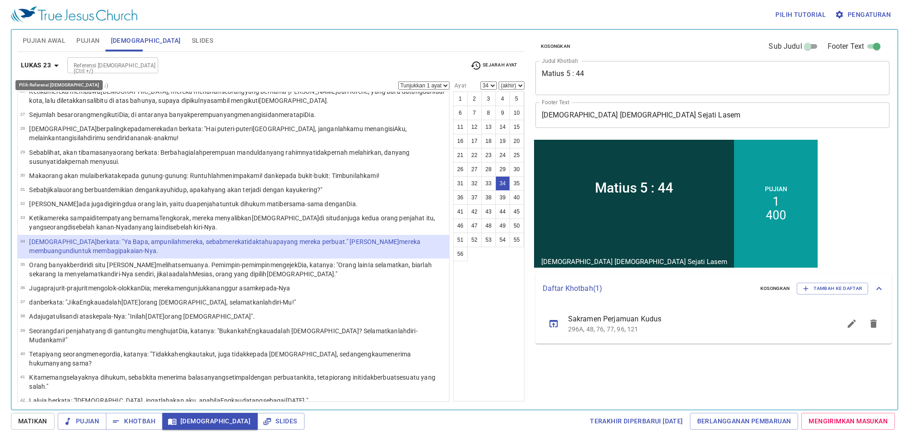
click at [39, 64] on b "Lukas 23" at bounding box center [36, 65] width 30 height 11
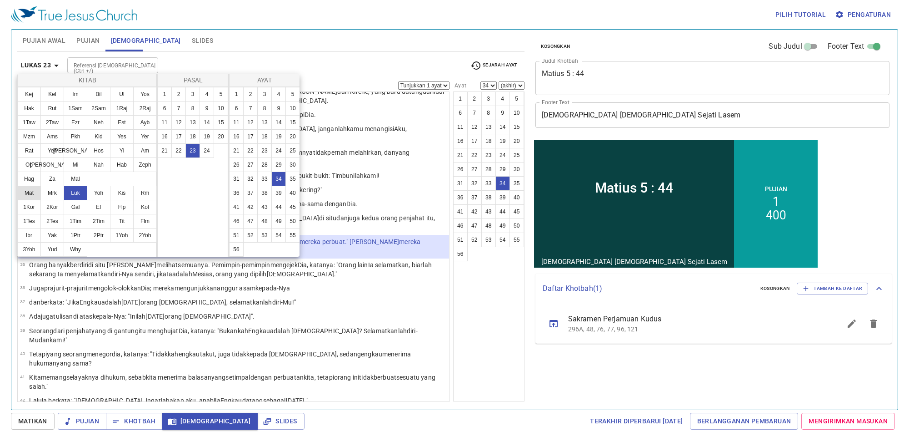
click at [30, 200] on button "Mat" at bounding box center [29, 193] width 24 height 15
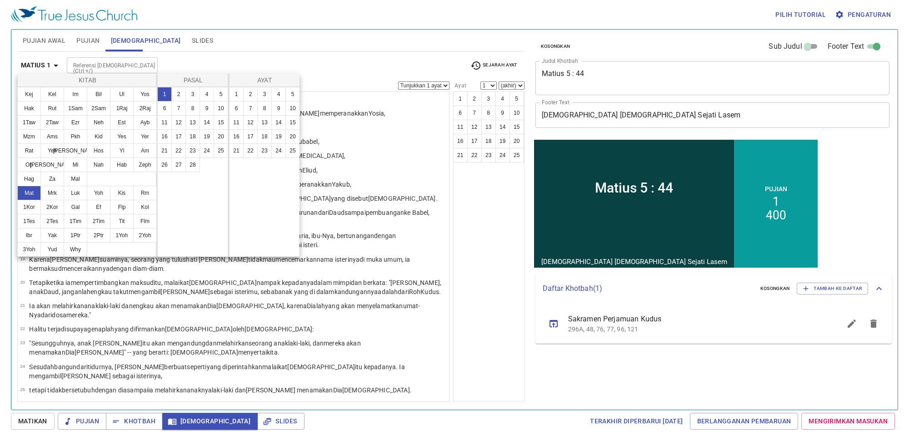
scroll to position [0, 0]
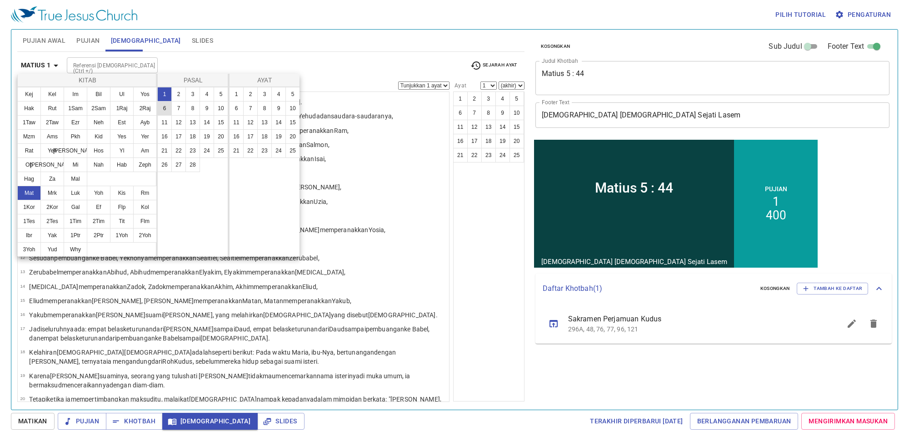
click at [162, 107] on button "6" at bounding box center [164, 108] width 15 height 15
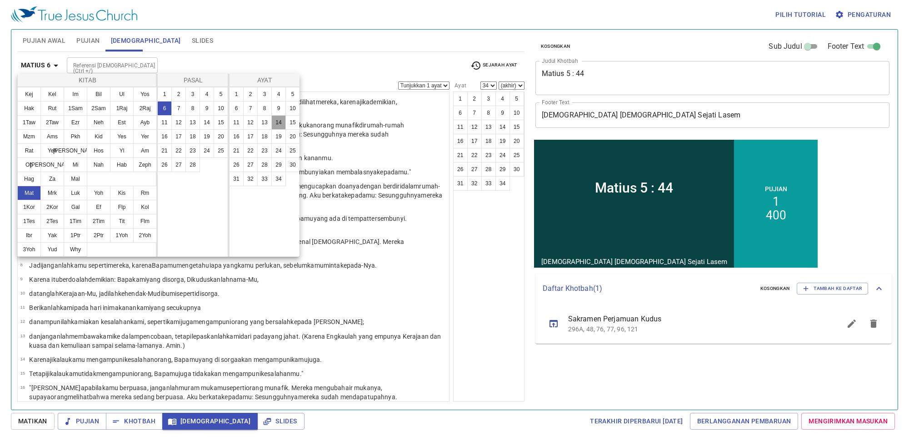
click at [276, 120] on button "14" at bounding box center [278, 122] width 15 height 15
select select "14"
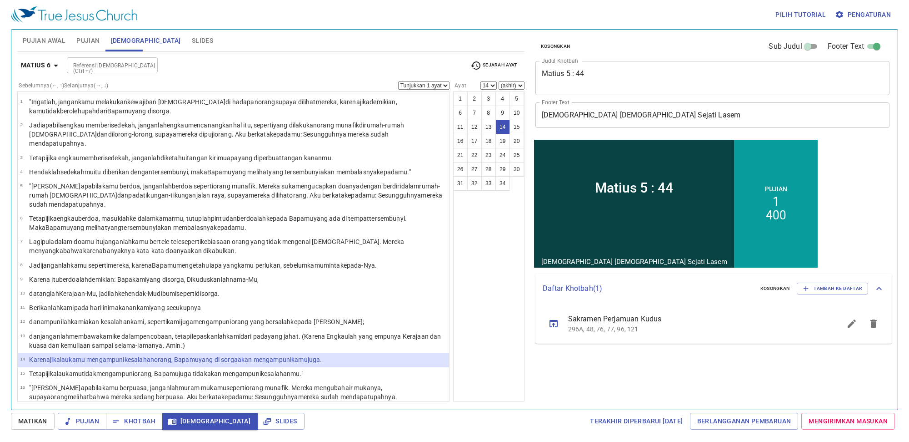
click at [505, 86] on select "(akhir) 15 16 17 18 19 20 21 22 23 24 25 26 27 28 29 30 31 32 33 34" at bounding box center [512, 85] width 26 height 8
select select "15"
click at [499, 81] on select "(akhir) 15 16 17 18 19 20 21 22 23 24 25 26 27 28 29 30 31 32 33 34" at bounding box center [512, 85] width 26 height 8
click at [432, 86] on select "Tunjukkan 1 ayat Tunjukkan 2 ayat Tunjukkan 3 ayat Tunjukkan 4 ayat Tunjukkan 5…" at bounding box center [423, 85] width 51 height 8
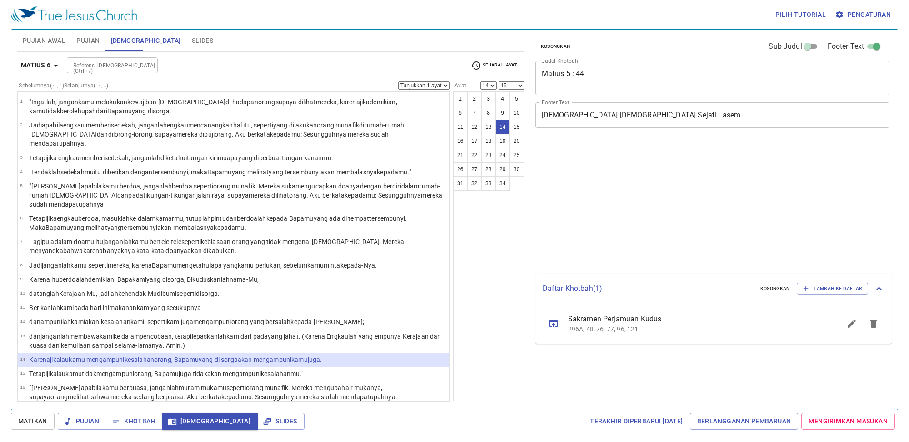
select select "14"
select select "15"
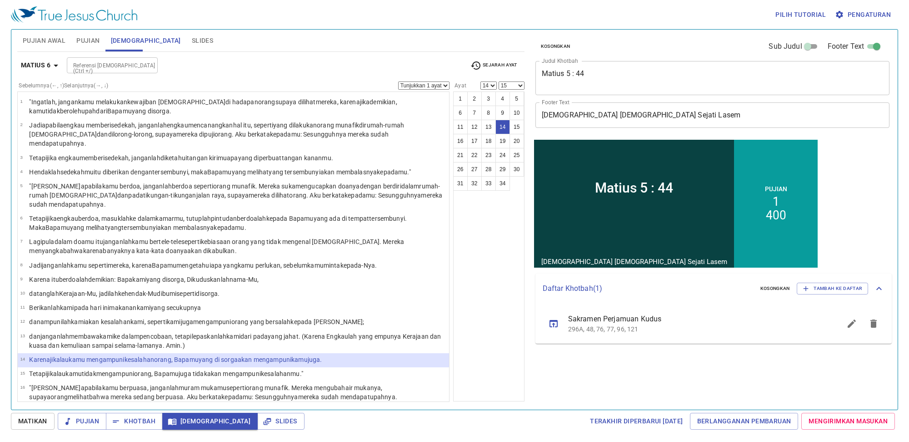
select select "2"
click at [398, 82] on select "Tunjukkan 1 ayat Tunjukkan 2 ayat Tunjukkan 3 ayat Tunjukkan 4 ayat Tunjukkan 5…" at bounding box center [423, 85] width 51 height 8
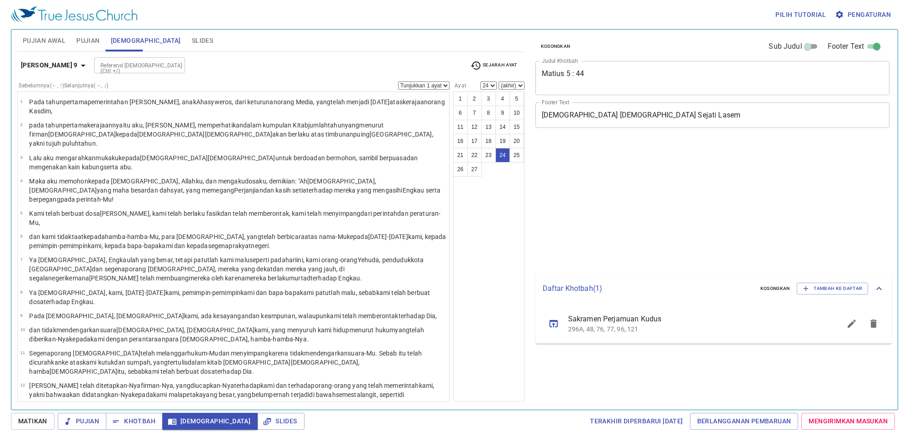
select select "24"
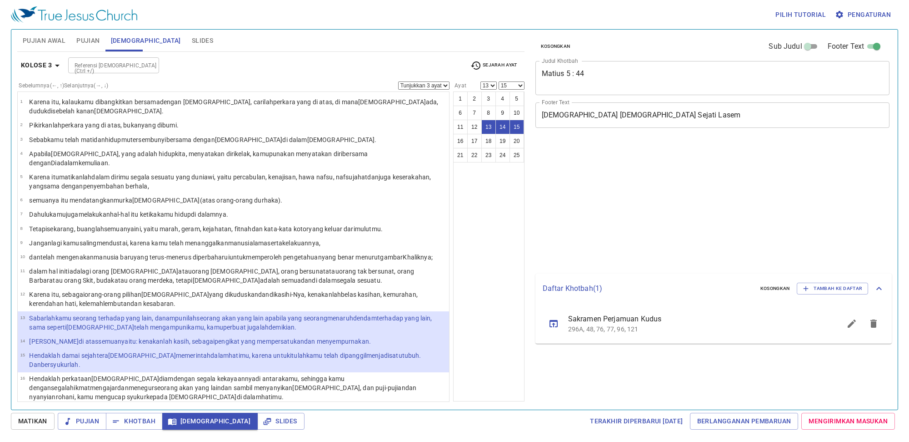
select select "3"
select select "13"
select select "15"
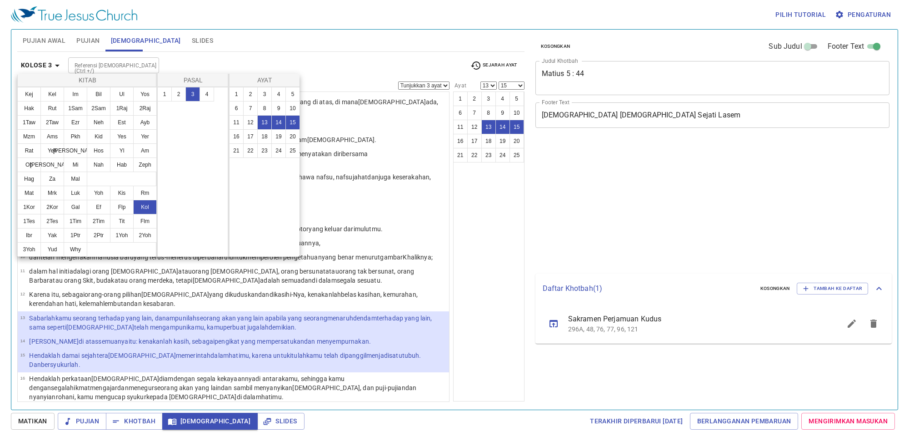
select select "3"
select select "13"
select select "15"
